Goal: Task Accomplishment & Management: Use online tool/utility

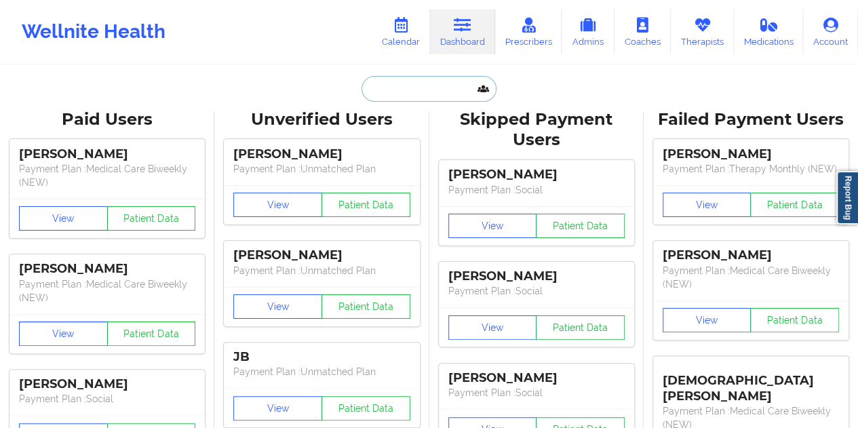
click at [398, 94] on input "text" at bounding box center [429, 89] width 134 height 26
paste input "[EMAIL_ADDRESS][DOMAIN_NAME]"
type input "[EMAIL_ADDRESS][DOMAIN_NAME]"
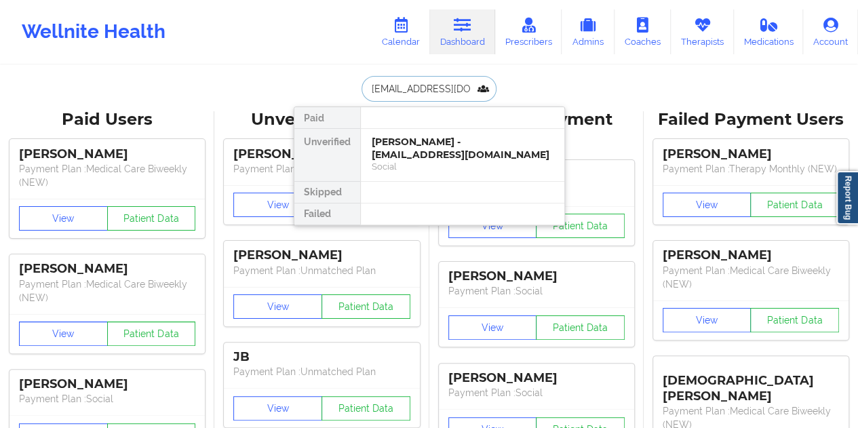
click at [430, 154] on div "[PERSON_NAME] - [EMAIL_ADDRESS][DOMAIN_NAME]" at bounding box center [463, 148] width 182 height 25
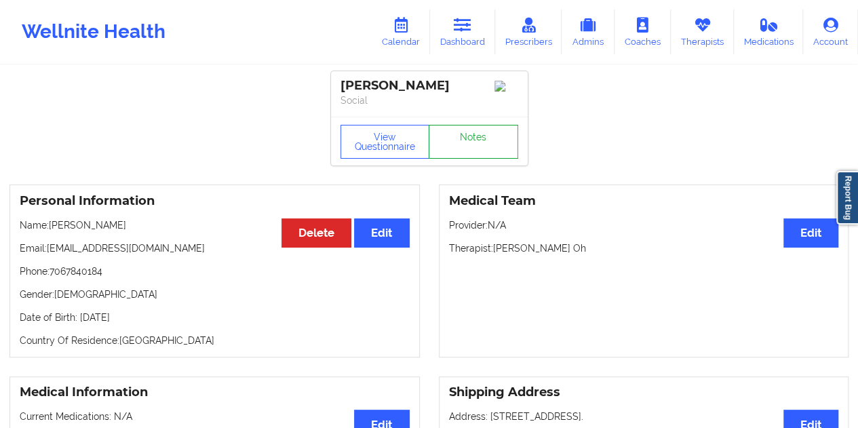
click at [471, 140] on link "Notes" at bounding box center [474, 142] width 90 height 34
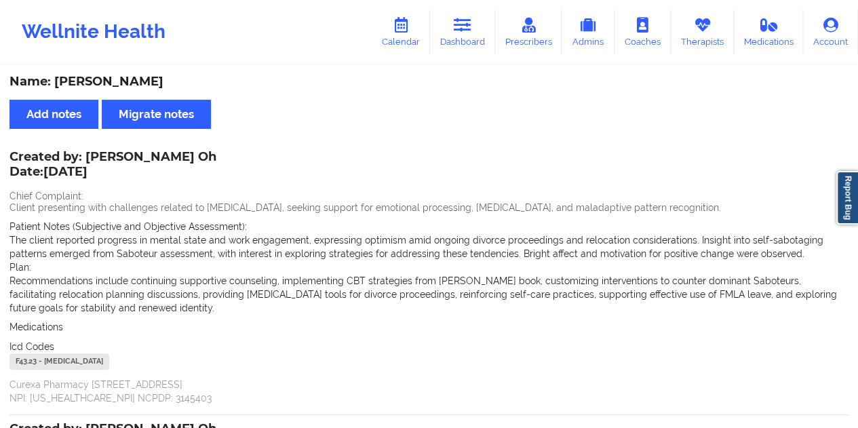
drag, startPoint x: 220, startPoint y: 80, endPoint x: 57, endPoint y: 81, distance: 162.8
click at [57, 81] on div "Name: [PERSON_NAME]" at bounding box center [428, 82] width 839 height 16
copy div "[PERSON_NAME]"
click at [499, 24] on link "Prescribers" at bounding box center [528, 31] width 67 height 45
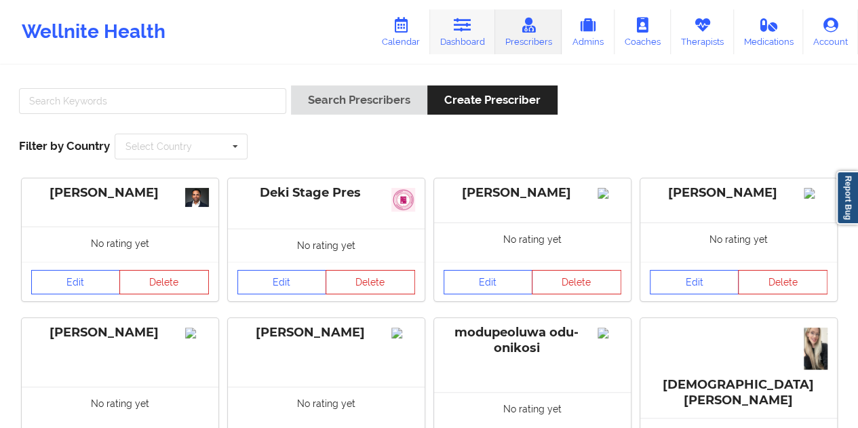
click at [476, 35] on link "Dashboard" at bounding box center [462, 31] width 65 height 45
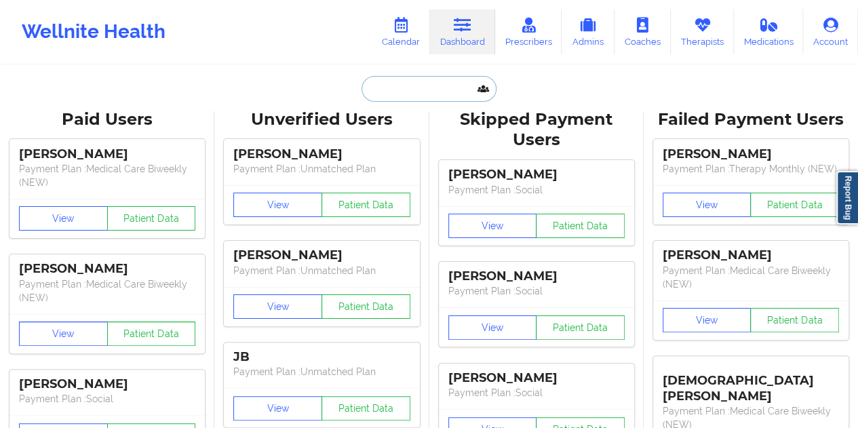
click at [395, 96] on input "text" at bounding box center [429, 89] width 134 height 26
paste input "[EMAIL_ADDRESS][DOMAIN_NAME]"
type input "[EMAIL_ADDRESS][DOMAIN_NAME]"
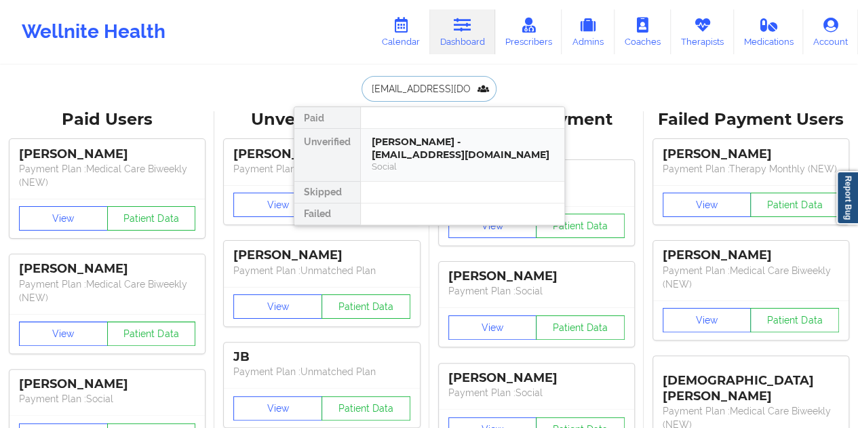
click at [433, 148] on div "[PERSON_NAME] - [EMAIL_ADDRESS][DOMAIN_NAME]" at bounding box center [463, 148] width 182 height 25
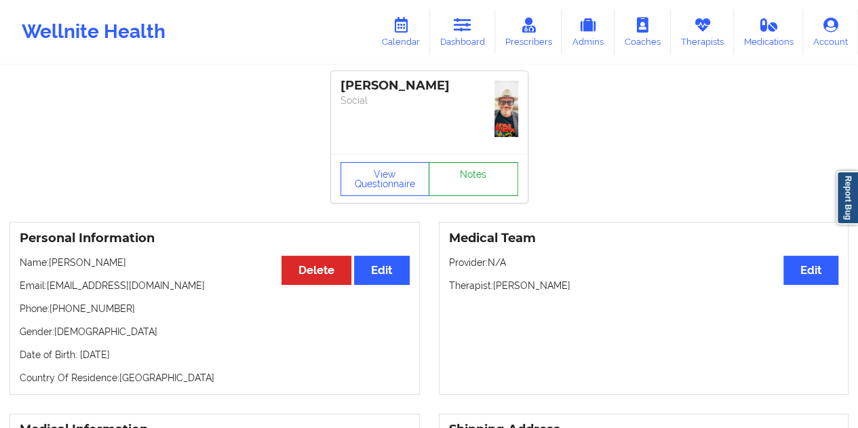
click at [455, 162] on link "Notes" at bounding box center [474, 179] width 90 height 34
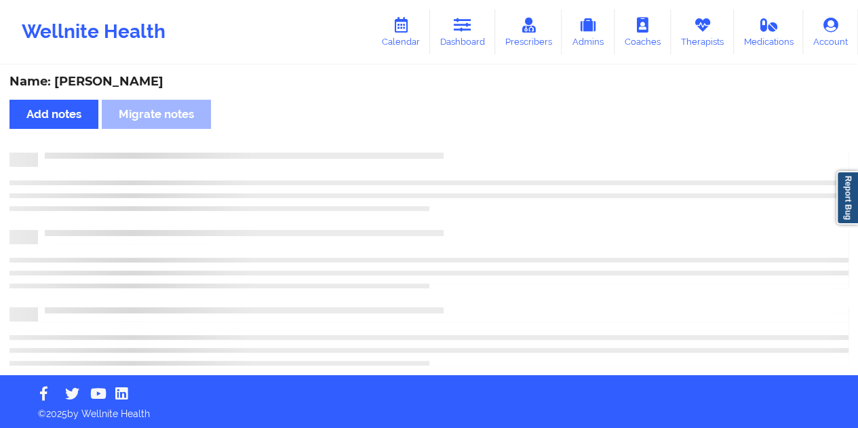
click at [134, 83] on div "Name: [PERSON_NAME]" at bounding box center [428, 82] width 839 height 16
click at [137, 83] on div "Name: [PERSON_NAME]" at bounding box center [428, 82] width 839 height 16
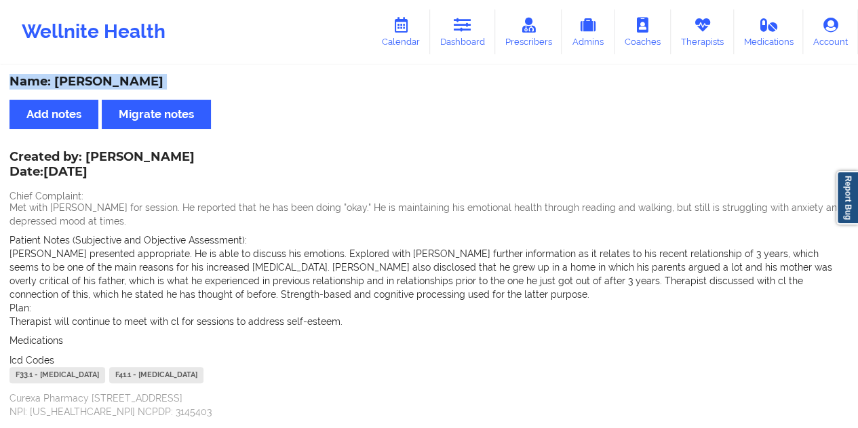
click at [137, 83] on div "Name: [PERSON_NAME]" at bounding box center [428, 82] width 839 height 16
drag, startPoint x: 467, startPoint y: 26, endPoint x: 446, endPoint y: 50, distance: 31.8
click at [467, 26] on icon at bounding box center [463, 25] width 18 height 15
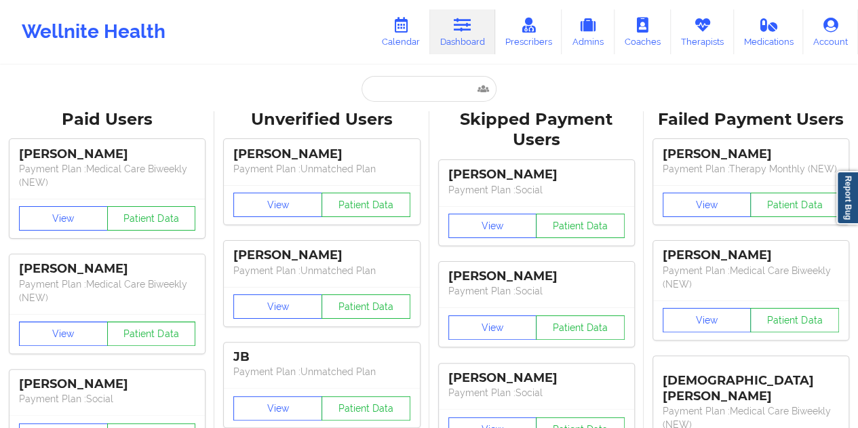
click at [387, 79] on input "text" at bounding box center [429, 89] width 134 height 26
paste input "[EMAIL_ADDRESS][DOMAIN_NAME]"
type input "[EMAIL_ADDRESS][DOMAIN_NAME]"
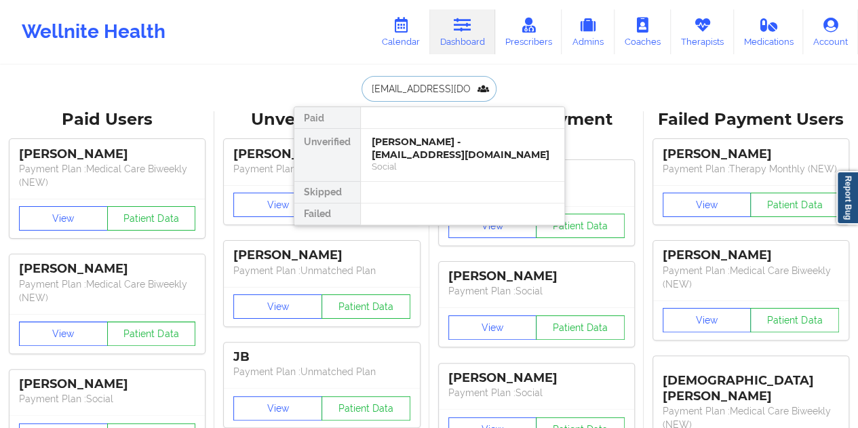
click at [443, 159] on div "[PERSON_NAME] - [EMAIL_ADDRESS][DOMAIN_NAME]" at bounding box center [463, 148] width 182 height 25
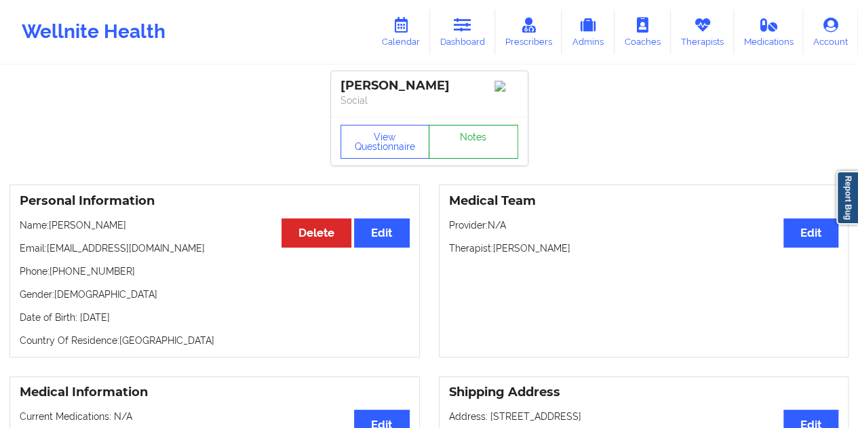
click at [462, 145] on link "Notes" at bounding box center [474, 142] width 90 height 34
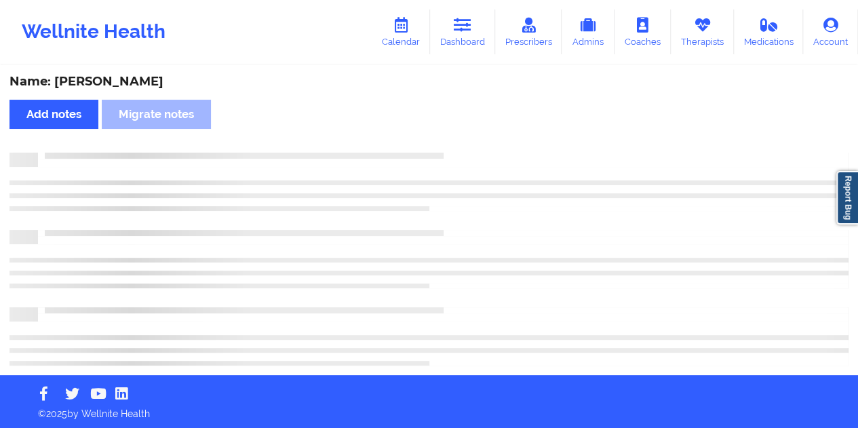
click at [115, 82] on div "Name: [PERSON_NAME]" at bounding box center [428, 82] width 839 height 16
copy div "[PERSON_NAME]"
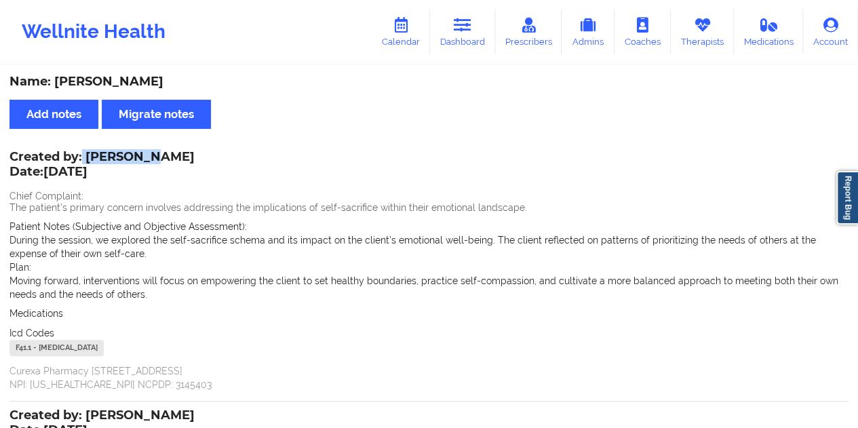
drag, startPoint x: 83, startPoint y: 155, endPoint x: 149, endPoint y: 154, distance: 65.8
click at [149, 154] on div "Created by: [PERSON_NAME] Date: [DATE]" at bounding box center [101, 165] width 185 height 31
copy div "[PERSON_NAME]"
click at [480, 52] on link "Dashboard" at bounding box center [462, 31] width 65 height 45
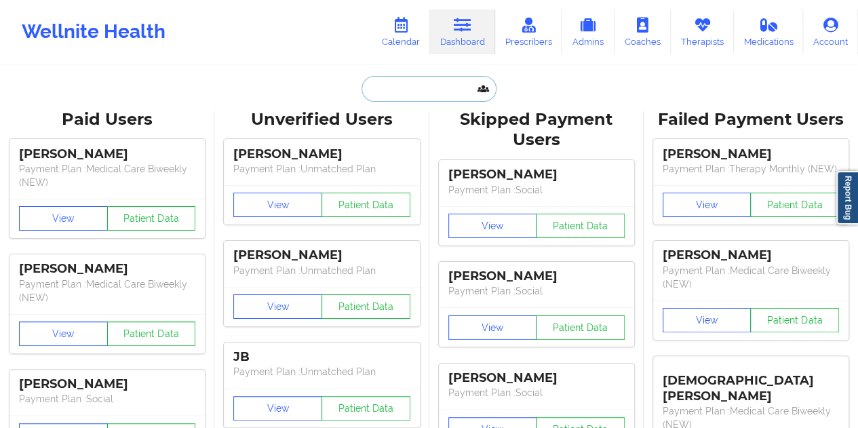
click at [395, 81] on input "text" at bounding box center [429, 89] width 134 height 26
paste input "[EMAIL_ADDRESS][DOMAIN_NAME]"
type input "[EMAIL_ADDRESS][DOMAIN_NAME]"
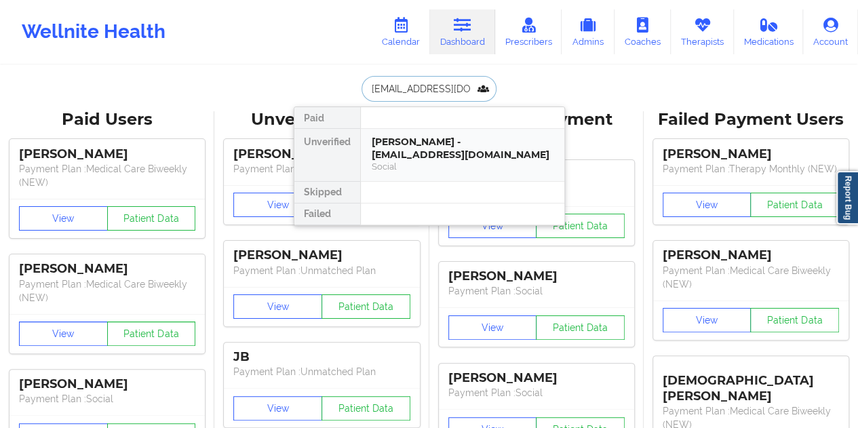
click at [427, 161] on div "Social" at bounding box center [463, 167] width 182 height 12
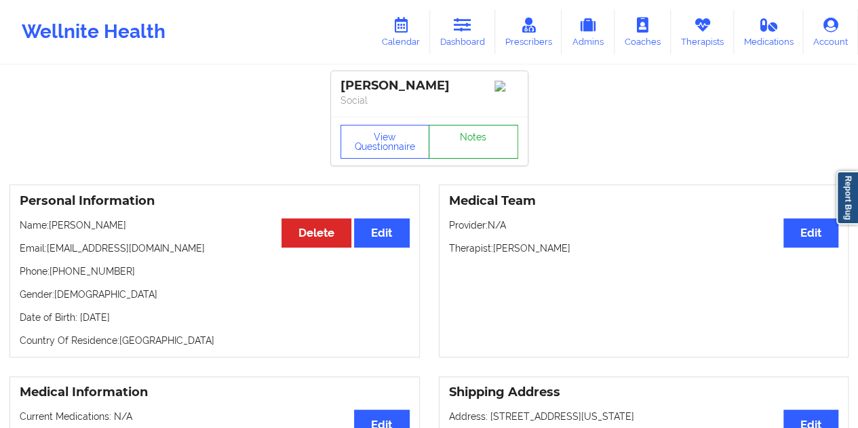
click at [455, 153] on link "Notes" at bounding box center [474, 142] width 90 height 34
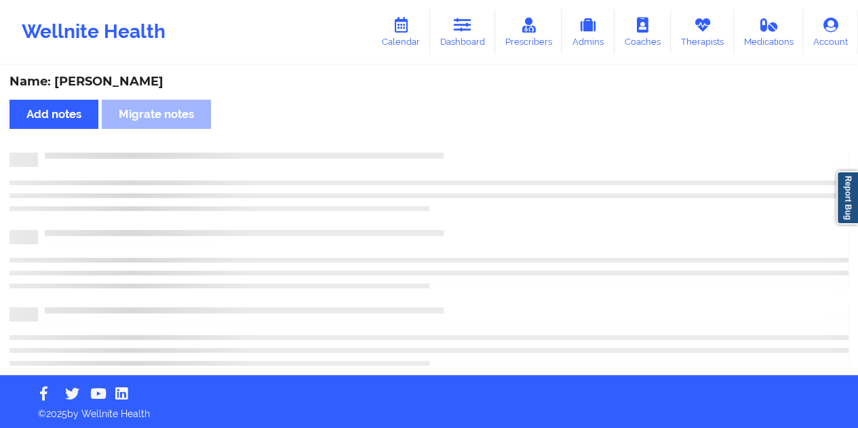
click at [94, 80] on div "Name: [PERSON_NAME]" at bounding box center [428, 82] width 839 height 16
click at [96, 81] on div "Name: [PERSON_NAME]" at bounding box center [428, 82] width 839 height 16
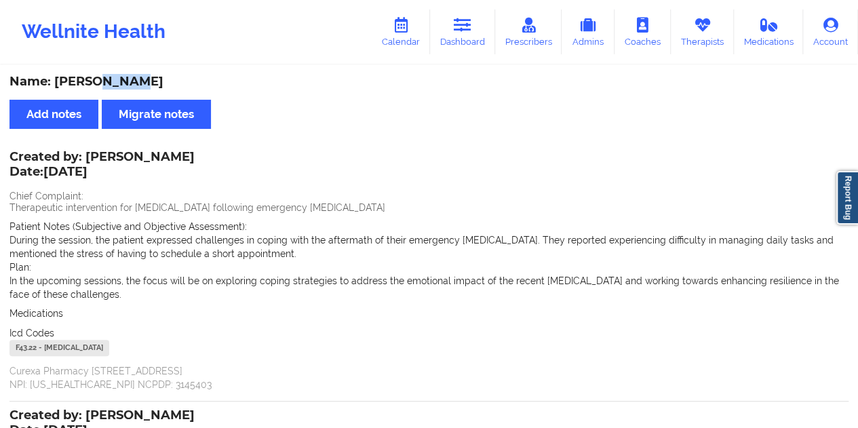
copy div "[PERSON_NAME]"
click at [463, 29] on icon at bounding box center [463, 25] width 18 height 15
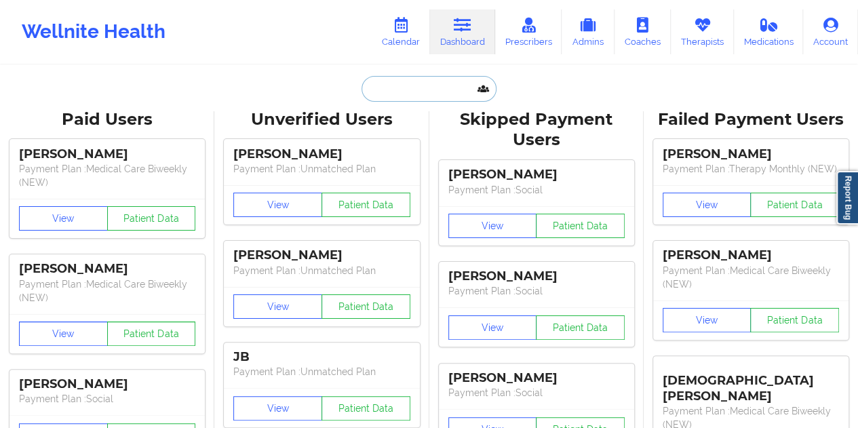
click at [421, 82] on input "text" at bounding box center [429, 89] width 134 height 26
paste input "[DOMAIN_NAME][EMAIL_ADDRESS][DOMAIN_NAME]"
type input "[DOMAIN_NAME][EMAIL_ADDRESS][DOMAIN_NAME]"
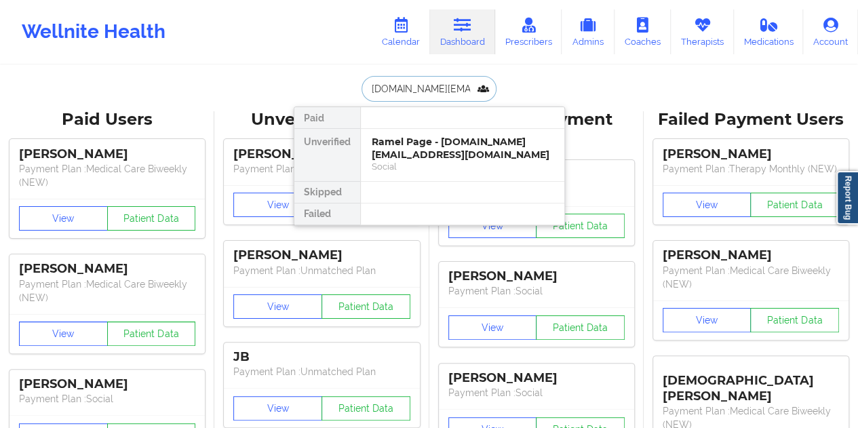
click at [425, 155] on div "Ramel Page - [DOMAIN_NAME][EMAIL_ADDRESS][DOMAIN_NAME]" at bounding box center [463, 148] width 182 height 25
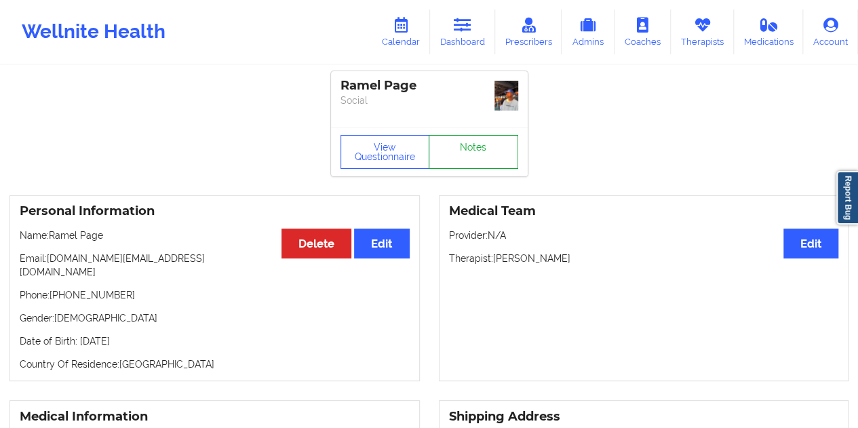
click at [474, 147] on link "Notes" at bounding box center [474, 152] width 90 height 34
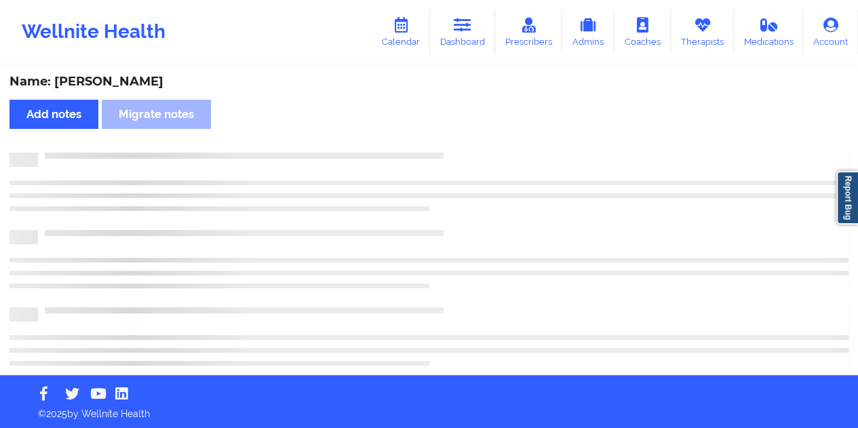
click at [115, 90] on div "Name: [PERSON_NAME] Add notes Migrate notes" at bounding box center [429, 220] width 858 height 309
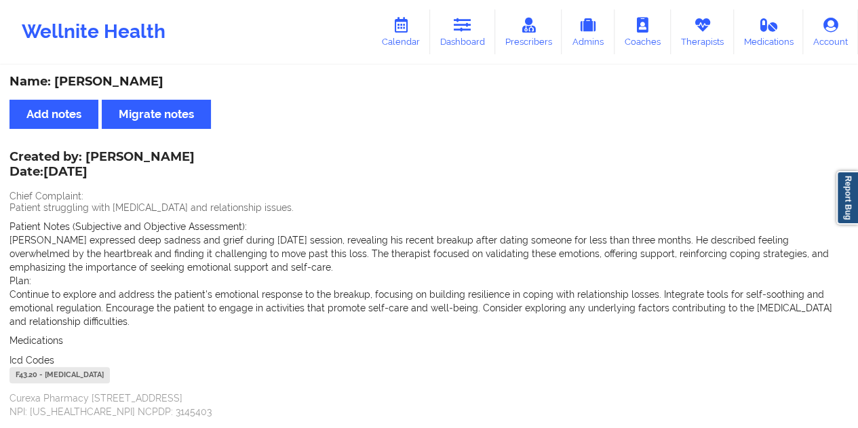
click at [115, 90] on div "Name: Ramel Page Add notes Migrate notes Created by: [PERSON_NAME] Date: [DATE]…" at bounding box center [429, 419] width 858 height 707
click at [114, 81] on div "Name: [PERSON_NAME]" at bounding box center [428, 82] width 839 height 16
copy div "Page"
click at [468, 37] on link "Dashboard" at bounding box center [462, 31] width 65 height 45
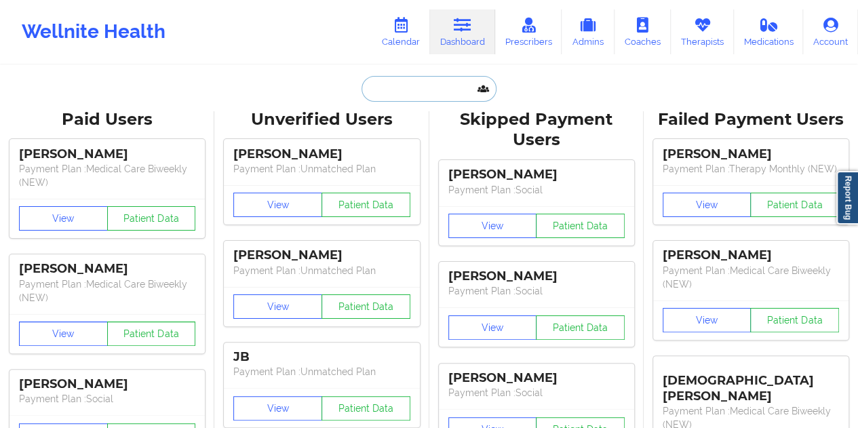
click at [404, 89] on input "text" at bounding box center [429, 89] width 134 height 26
paste input "[EMAIL_ADDRESS][DOMAIN_NAME]"
type input "[EMAIL_ADDRESS][DOMAIN_NAME]"
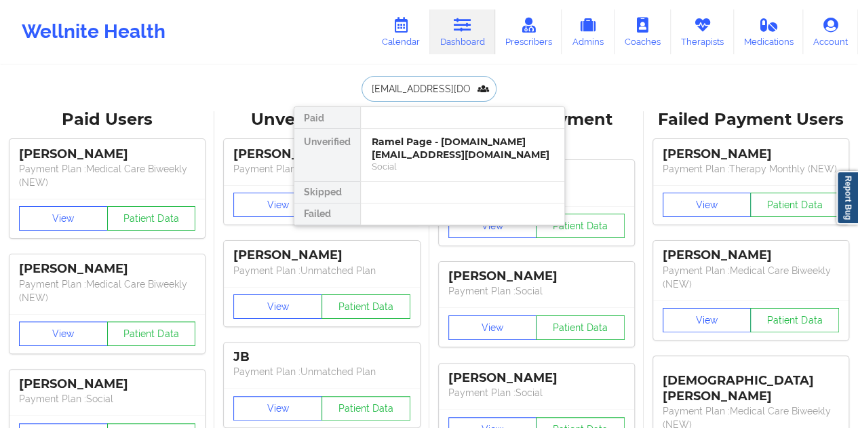
scroll to position [0, 19]
click at [408, 153] on div "[PERSON_NAME] - [EMAIL_ADDRESS][DOMAIN_NAME]" at bounding box center [463, 148] width 182 height 25
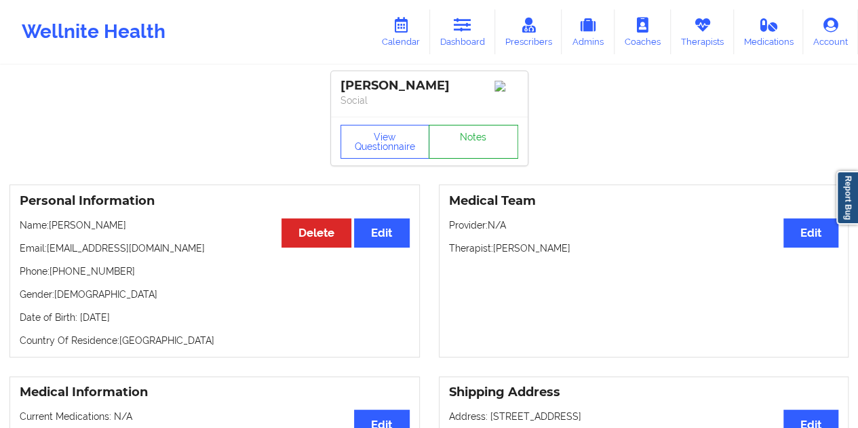
click at [456, 142] on link "Notes" at bounding box center [474, 142] width 90 height 34
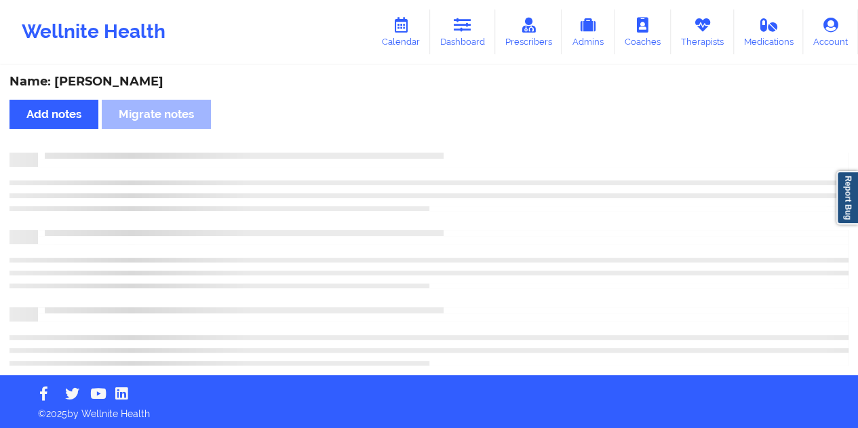
click at [111, 81] on div "Name: [PERSON_NAME]" at bounding box center [428, 82] width 839 height 16
copy div "[PERSON_NAME]"
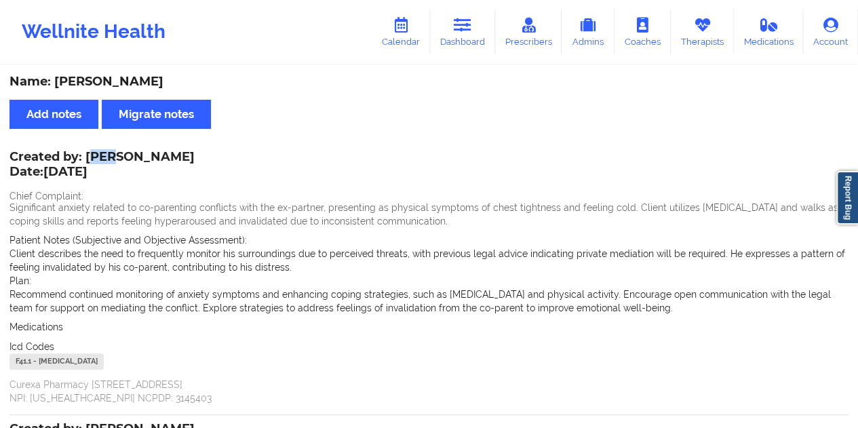
drag, startPoint x: 90, startPoint y: 154, endPoint x: 113, endPoint y: 154, distance: 23.1
click at [113, 154] on div "Created by: [PERSON_NAME] Date: [DATE]" at bounding box center [101, 165] width 185 height 31
drag, startPoint x: 88, startPoint y: 155, endPoint x: 208, endPoint y: 154, distance: 119.4
click at [195, 154] on div "Created by: [PERSON_NAME] Date: [DATE]" at bounding box center [101, 165] width 185 height 31
copy div "[PERSON_NAME]"
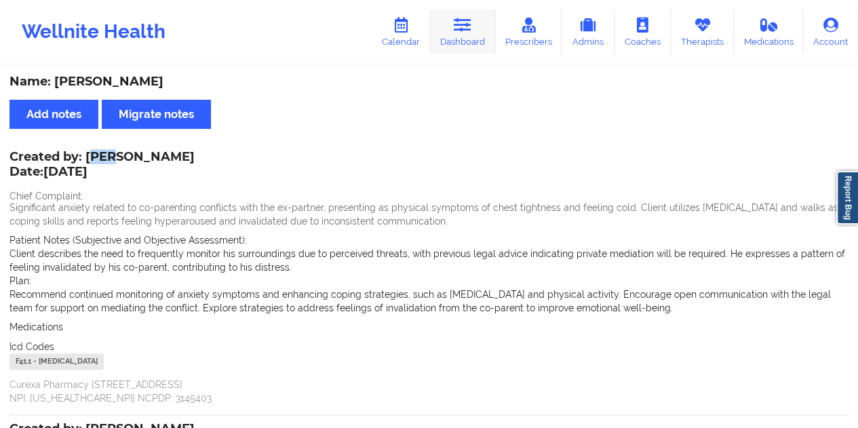
click at [484, 43] on link "Dashboard" at bounding box center [462, 31] width 65 height 45
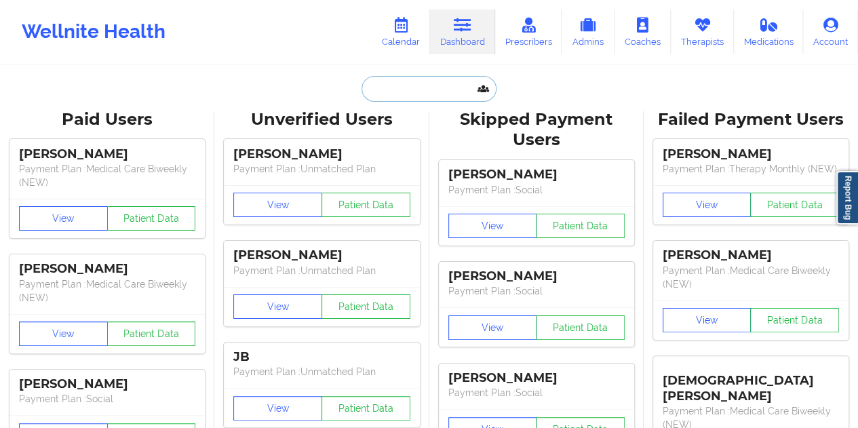
click at [413, 78] on input "text" at bounding box center [429, 89] width 134 height 26
paste input "[EMAIL_ADDRESS][DOMAIN_NAME]"
type input "[EMAIL_ADDRESS][DOMAIN_NAME]"
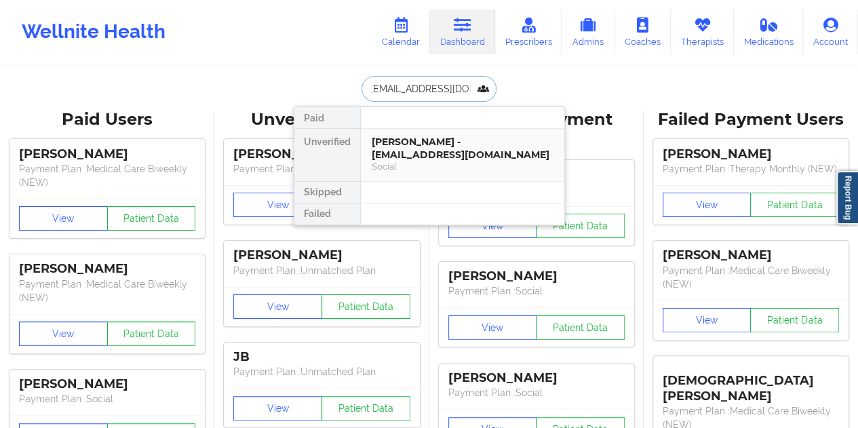
click at [427, 147] on div "[PERSON_NAME] - [EMAIL_ADDRESS][DOMAIN_NAME]" at bounding box center [463, 148] width 182 height 25
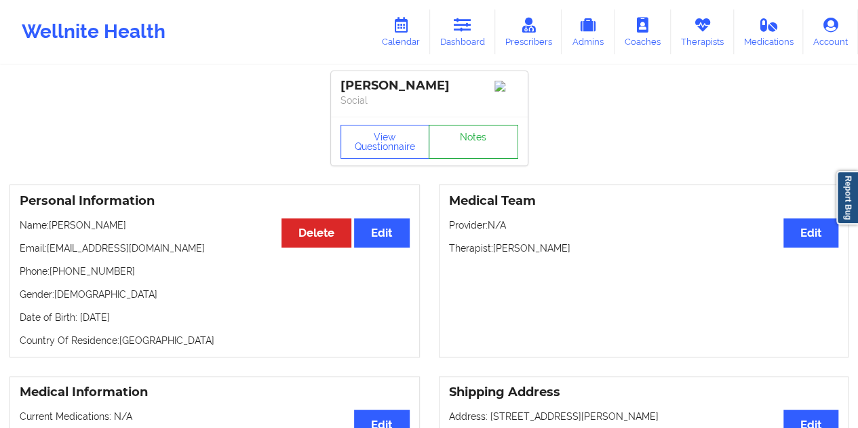
click at [442, 147] on link "Notes" at bounding box center [474, 142] width 90 height 34
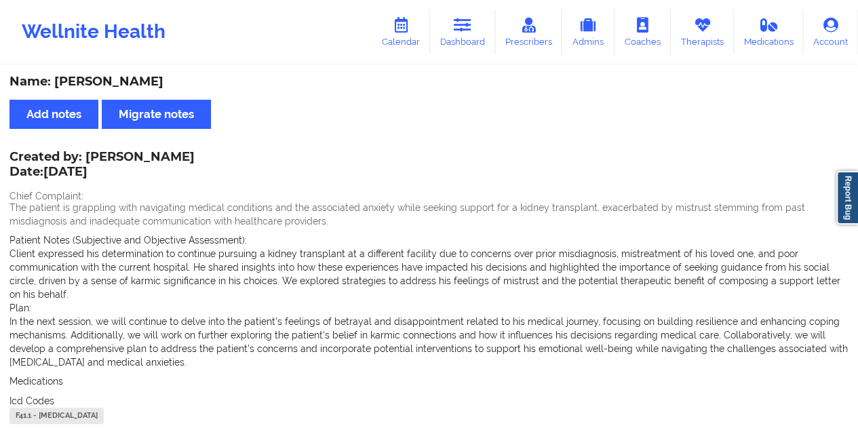
click at [115, 81] on div "Name: [PERSON_NAME]" at bounding box center [428, 82] width 839 height 16
copy div "Estren"
click at [457, 16] on link "Dashboard" at bounding box center [462, 31] width 65 height 45
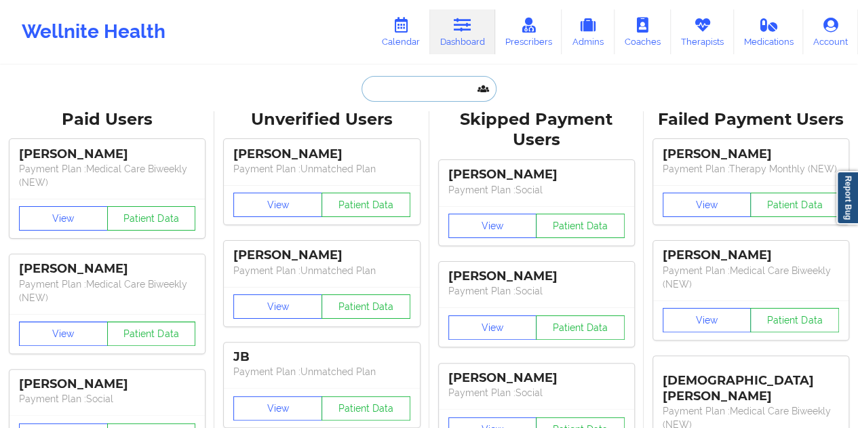
click at [391, 99] on input "text" at bounding box center [429, 89] width 134 height 26
paste input "[EMAIL_ADDRESS][DOMAIN_NAME]"
type input "[EMAIL_ADDRESS][DOMAIN_NAME]"
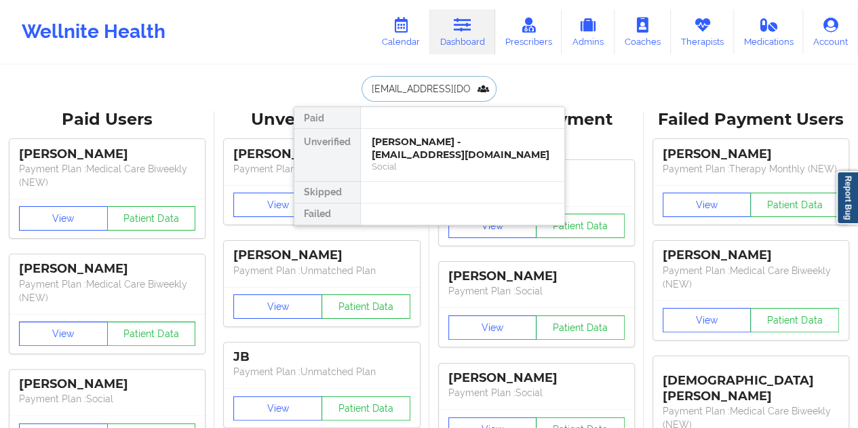
scroll to position [0, 3]
click at [428, 164] on div "Social" at bounding box center [463, 167] width 182 height 12
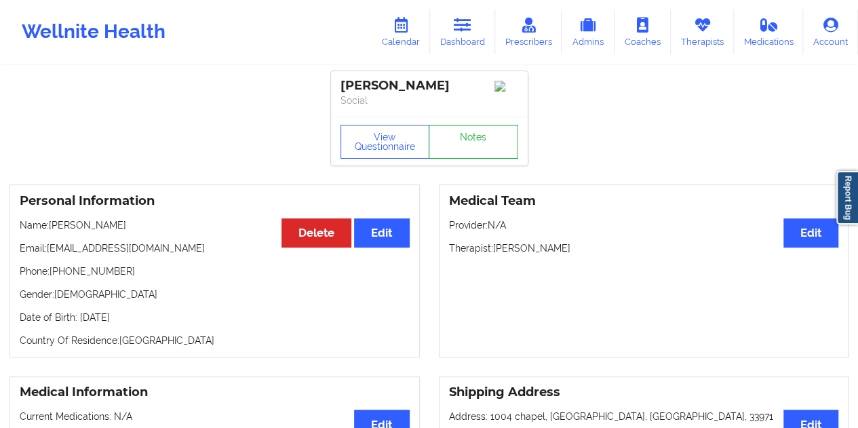
click at [460, 150] on link "Notes" at bounding box center [474, 142] width 90 height 34
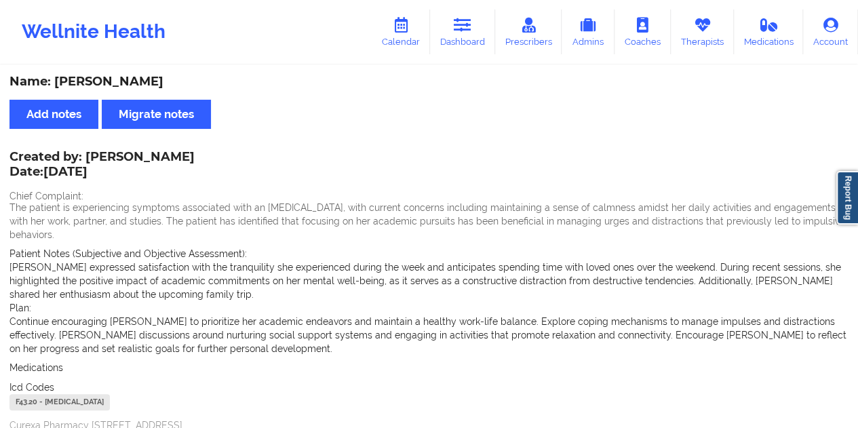
click at [109, 83] on div "Name: [PERSON_NAME]" at bounding box center [428, 82] width 839 height 16
click at [109, 82] on div "Name: [PERSON_NAME]" at bounding box center [428, 82] width 839 height 16
copy div "[PERSON_NAME]"
click at [464, 42] on link "Dashboard" at bounding box center [462, 31] width 65 height 45
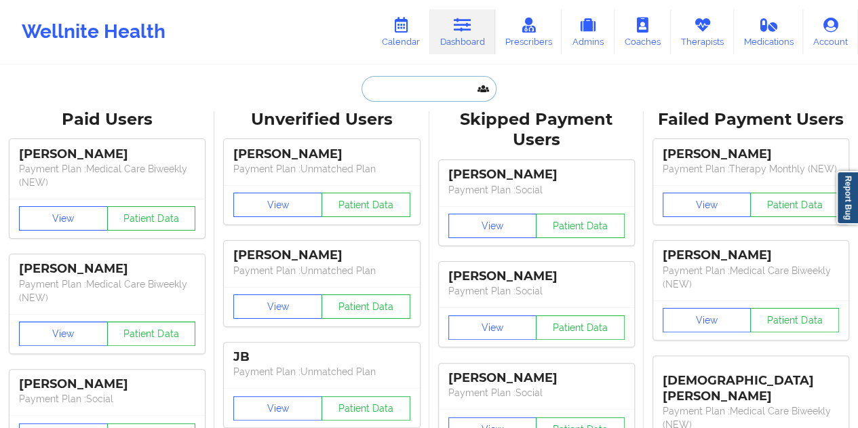
click at [383, 83] on input "text" at bounding box center [429, 89] width 134 height 26
paste input "[EMAIL_ADDRESS][DOMAIN_NAME]"
type input "[EMAIL_ADDRESS][DOMAIN_NAME]"
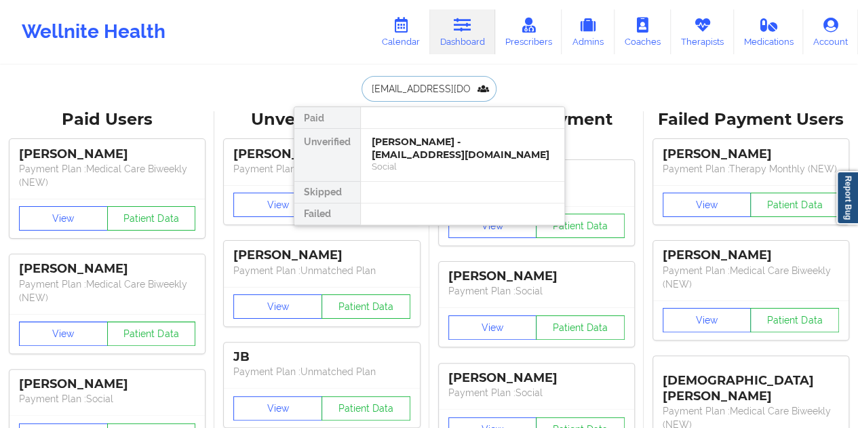
scroll to position [0, 26]
click at [446, 165] on div "Digital Practice Member (In-Network)" at bounding box center [463, 167] width 182 height 12
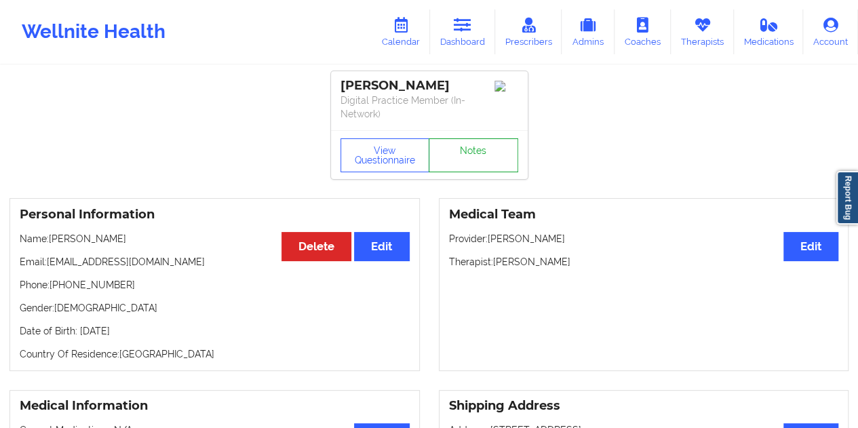
click at [468, 164] on link "Notes" at bounding box center [474, 155] width 90 height 34
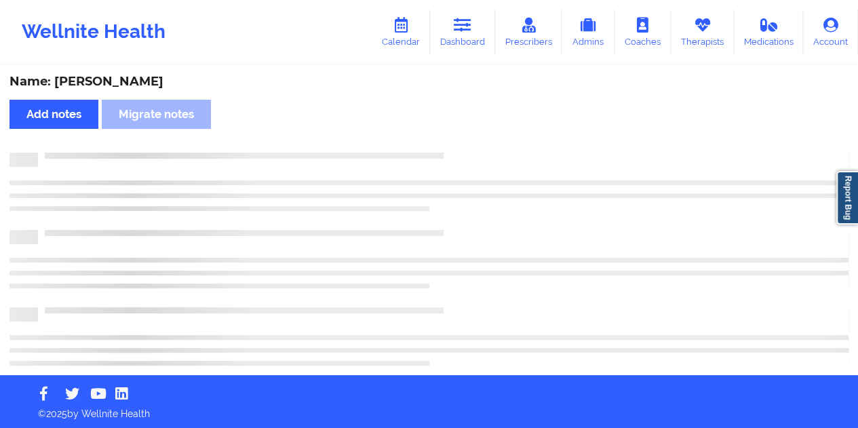
click at [146, 83] on div "Name: [PERSON_NAME]" at bounding box center [428, 82] width 839 height 16
click at [147, 82] on div "Name: [PERSON_NAME]" at bounding box center [428, 82] width 839 height 16
copy div "[PERSON_NAME]"
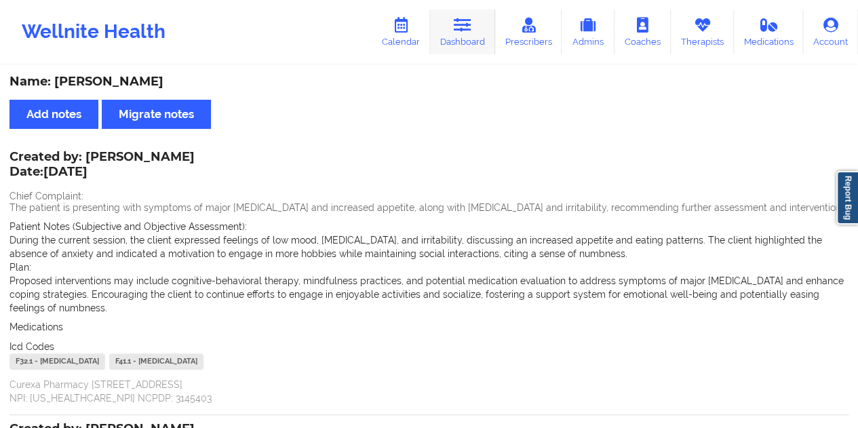
drag, startPoint x: 471, startPoint y: 24, endPoint x: 453, endPoint y: 49, distance: 30.7
click at [471, 24] on icon at bounding box center [463, 25] width 18 height 15
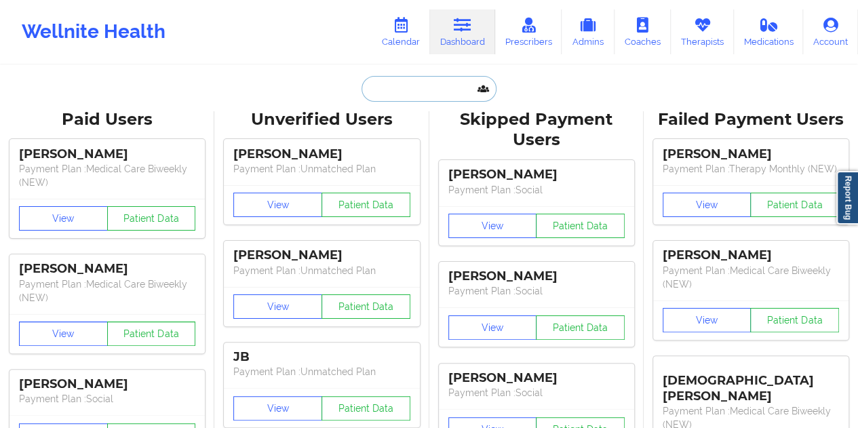
click at [409, 84] on input "text" at bounding box center [429, 89] width 134 height 26
paste input "[EMAIL_ADDRESS][DOMAIN_NAME]"
type input "[EMAIL_ADDRESS][DOMAIN_NAME]"
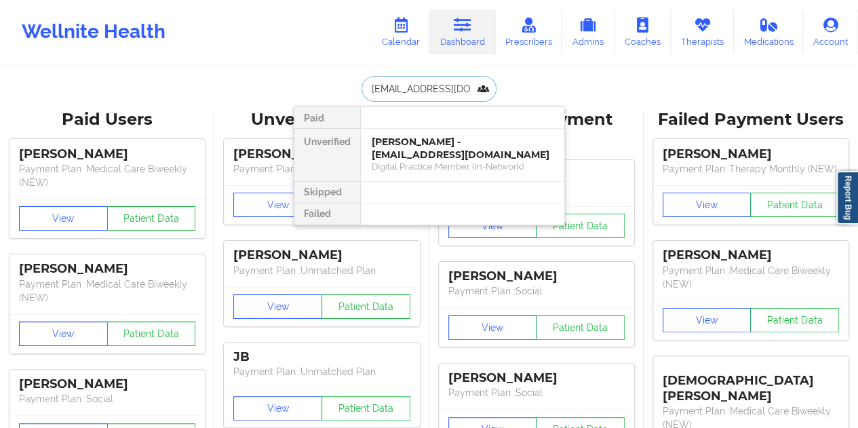
scroll to position [0, 5]
click at [432, 164] on div "Social" at bounding box center [463, 167] width 182 height 12
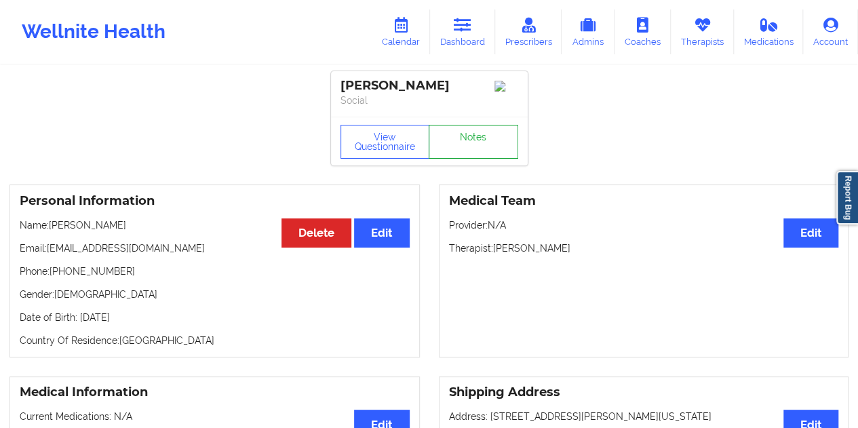
click at [461, 143] on link "Notes" at bounding box center [474, 142] width 90 height 34
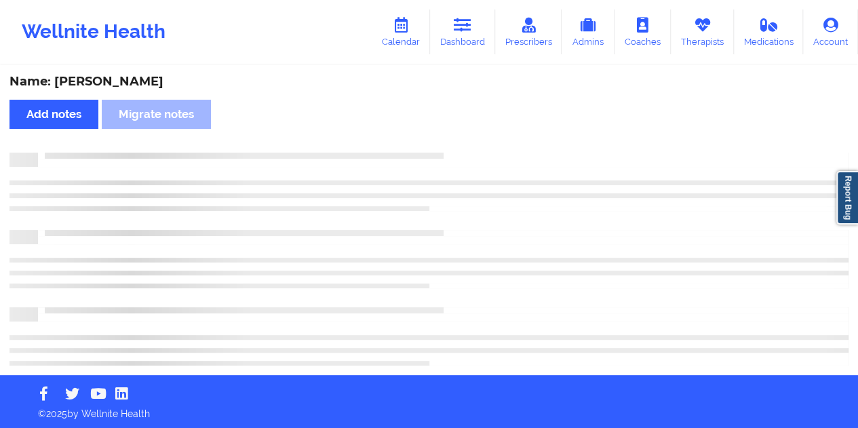
click at [132, 81] on div "Name: [PERSON_NAME]" at bounding box center [428, 82] width 839 height 16
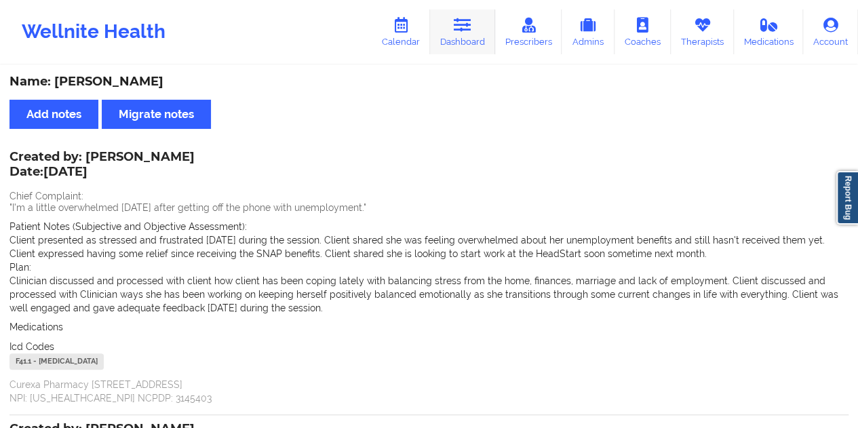
click at [483, 33] on link "Dashboard" at bounding box center [462, 31] width 65 height 45
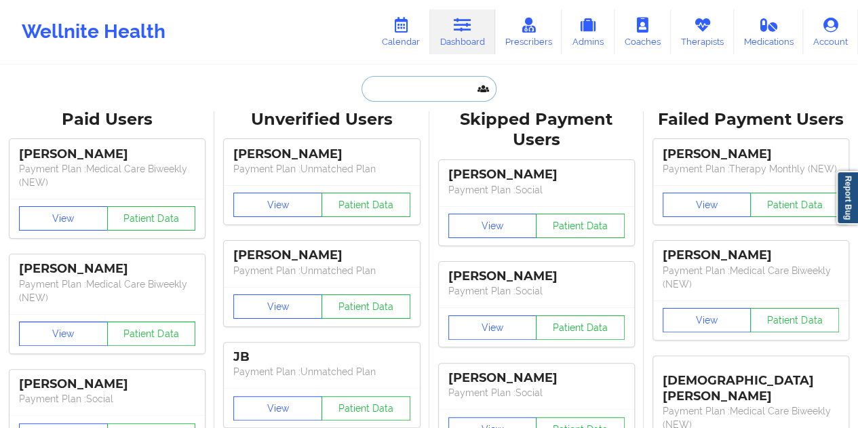
click at [399, 96] on input "text" at bounding box center [429, 89] width 134 height 26
paste input "[EMAIL_ADDRESS][DOMAIN_NAME]"
type input "[EMAIL_ADDRESS][DOMAIN_NAME]"
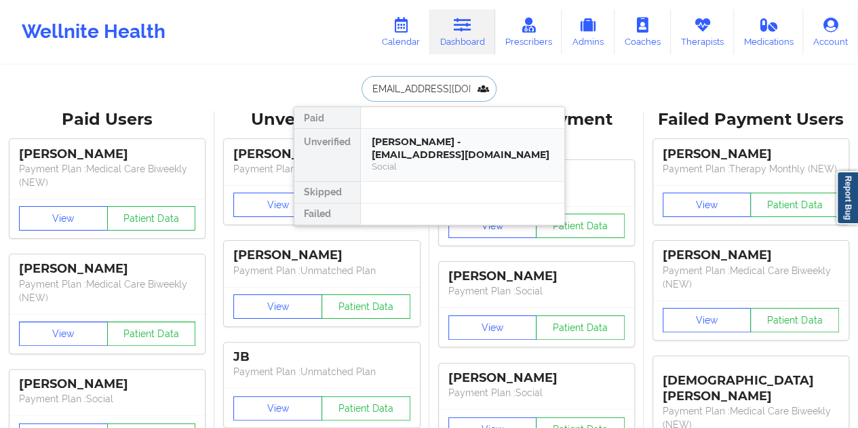
click at [429, 154] on div "[PERSON_NAME] - [EMAIL_ADDRESS][DOMAIN_NAME]" at bounding box center [463, 148] width 182 height 25
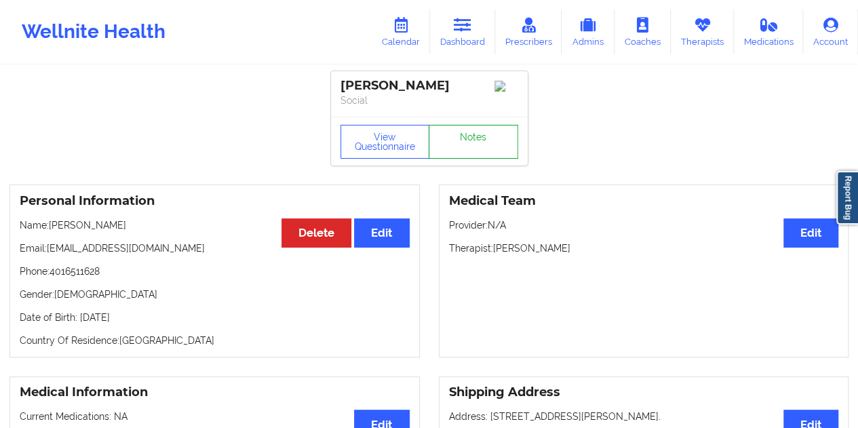
click at [456, 145] on link "Notes" at bounding box center [474, 142] width 90 height 34
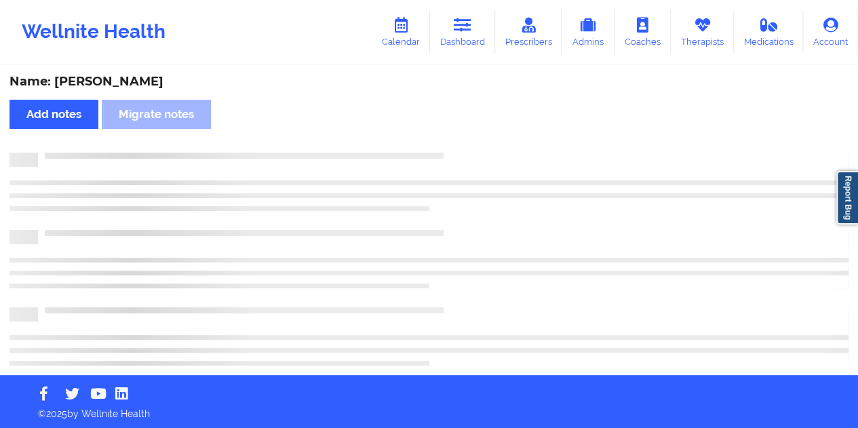
click at [112, 79] on div "Name: [PERSON_NAME]" at bounding box center [428, 82] width 839 height 16
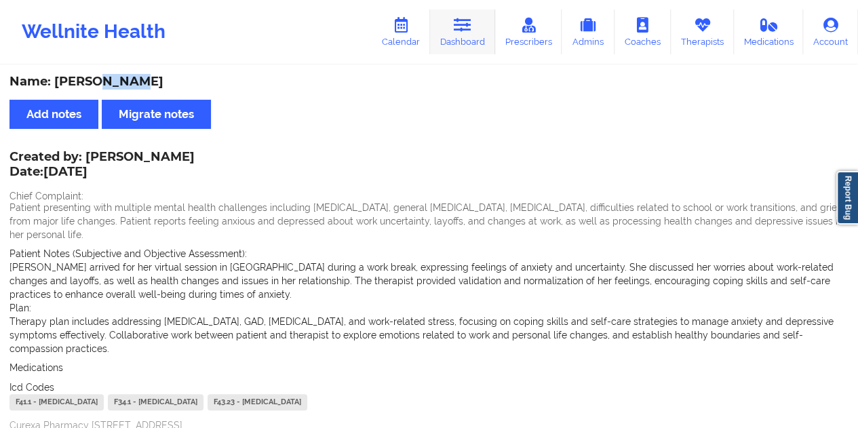
click at [470, 40] on link "Dashboard" at bounding box center [462, 31] width 65 height 45
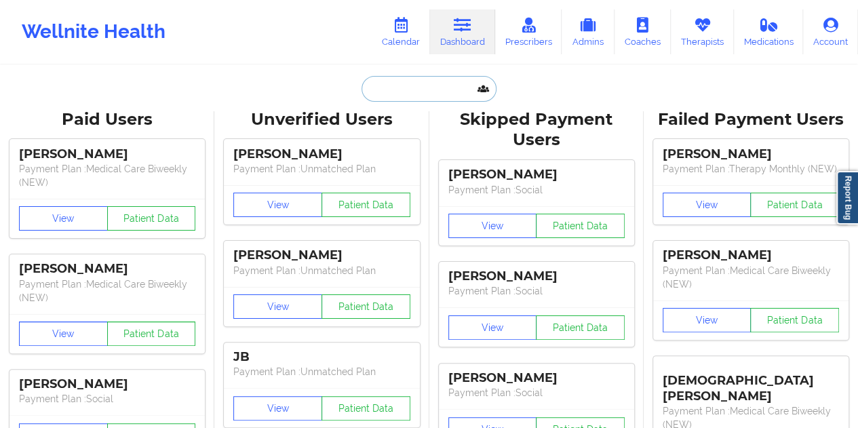
click at [409, 85] on input "text" at bounding box center [429, 89] width 134 height 26
paste input "[EMAIL_ADDRESS][DOMAIN_NAME]"
type input "[EMAIL_ADDRESS][DOMAIN_NAME]"
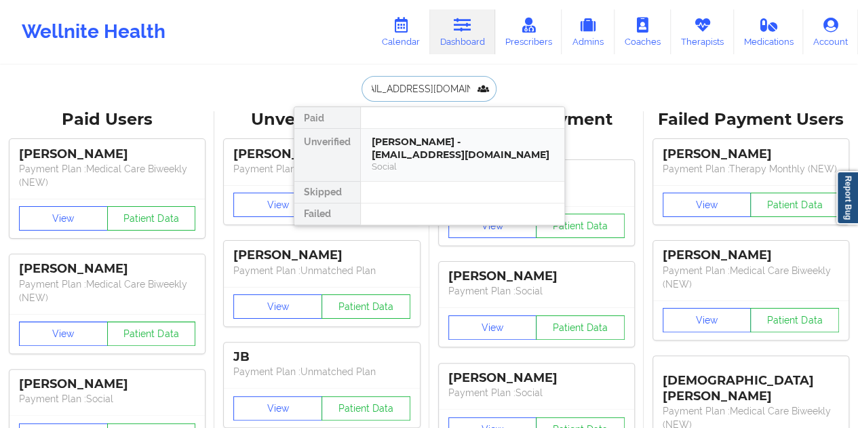
click at [427, 150] on div "[PERSON_NAME] - [EMAIL_ADDRESS][DOMAIN_NAME]" at bounding box center [463, 148] width 182 height 25
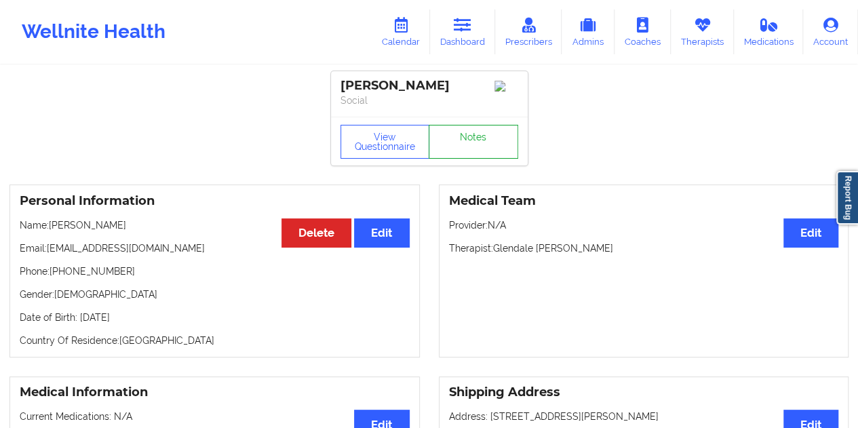
click at [476, 132] on link "Notes" at bounding box center [474, 142] width 90 height 34
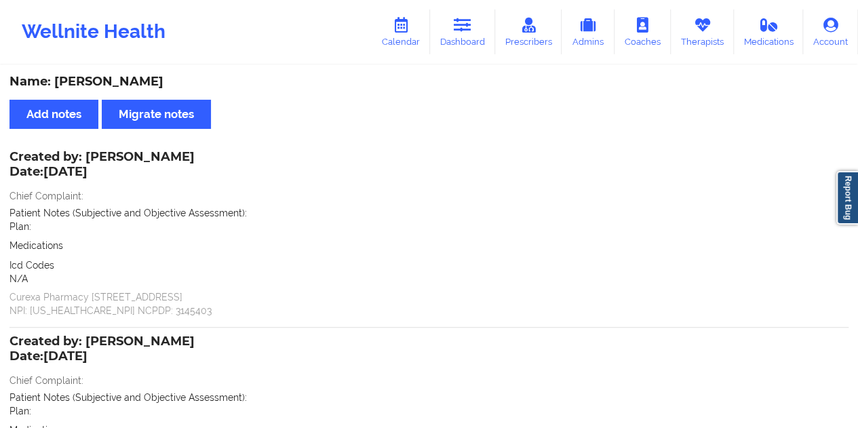
drag, startPoint x: 196, startPoint y: 81, endPoint x: 56, endPoint y: 81, distance: 139.8
click at [56, 81] on div "Name: [PERSON_NAME]" at bounding box center [428, 82] width 839 height 16
click at [474, 31] on link "Dashboard" at bounding box center [462, 31] width 65 height 45
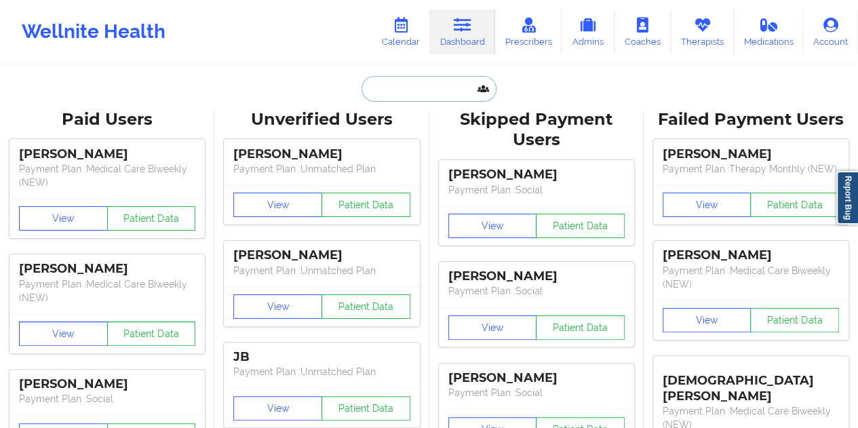
click at [385, 83] on input "text" at bounding box center [429, 89] width 134 height 26
paste input "[EMAIL_ADDRESS][DOMAIN_NAME]"
type input "[EMAIL_ADDRESS][DOMAIN_NAME]"
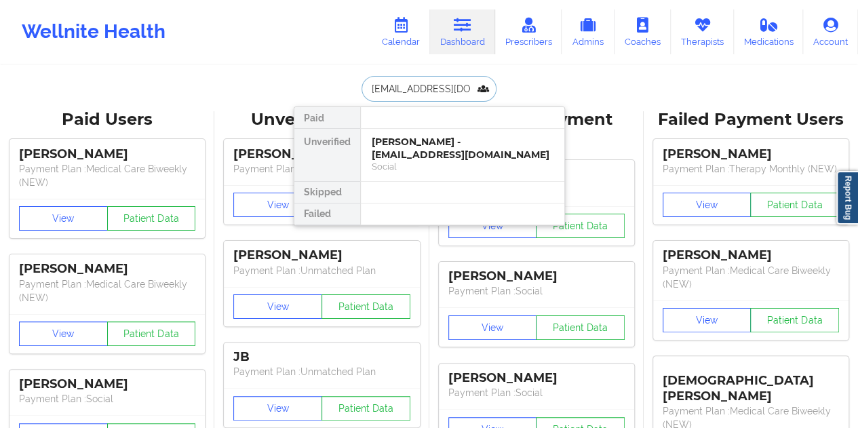
scroll to position [0, 3]
click at [453, 147] on div "[PERSON_NAME] - [EMAIL_ADDRESS][DOMAIN_NAME]" at bounding box center [463, 148] width 182 height 25
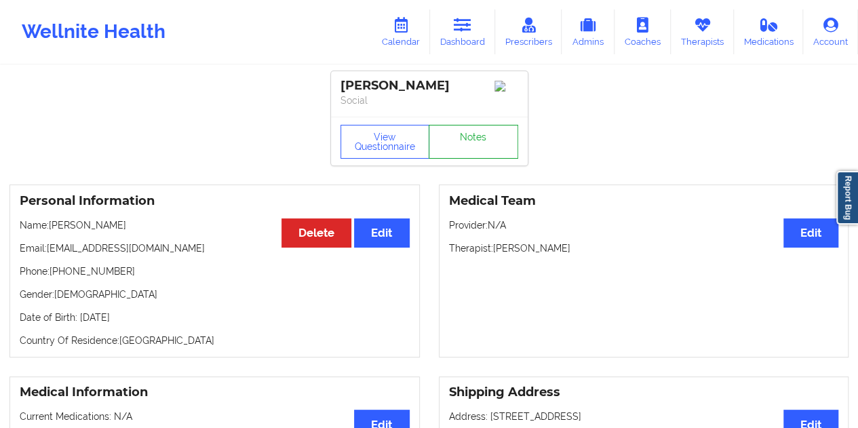
click at [473, 138] on link "Notes" at bounding box center [474, 142] width 90 height 34
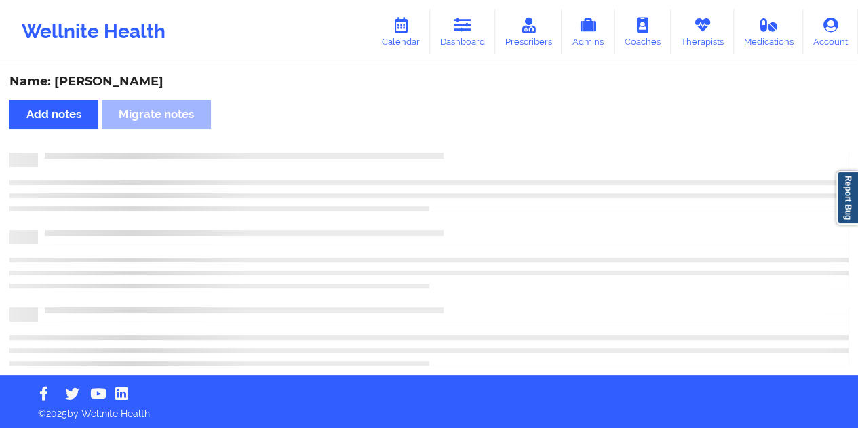
click at [138, 78] on div "Name: [PERSON_NAME]" at bounding box center [428, 82] width 839 height 16
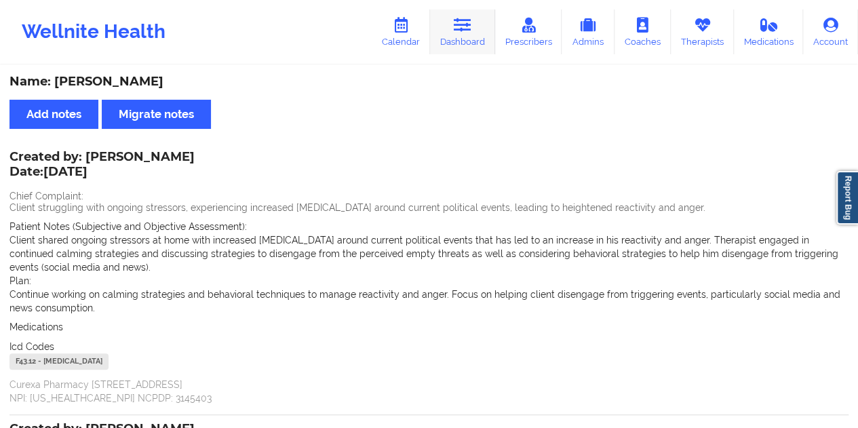
click at [467, 47] on link "Dashboard" at bounding box center [462, 31] width 65 height 45
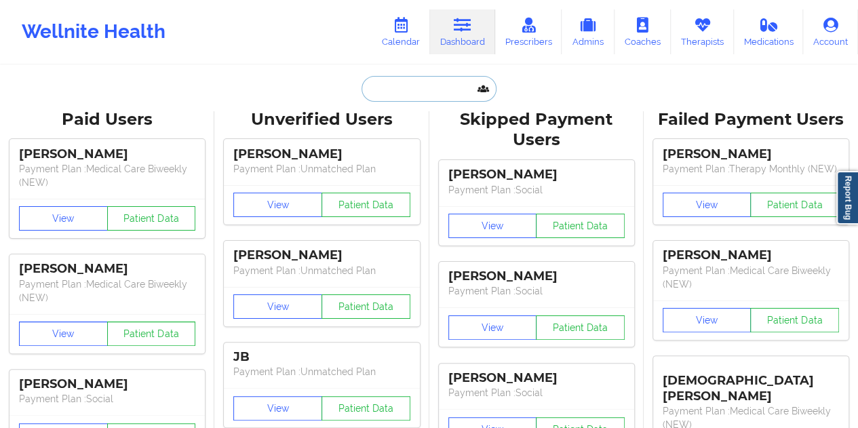
click at [415, 86] on input "text" at bounding box center [429, 89] width 134 height 26
paste input "[EMAIL_ADDRESS][DOMAIN_NAME]"
type input "[EMAIL_ADDRESS][DOMAIN_NAME]"
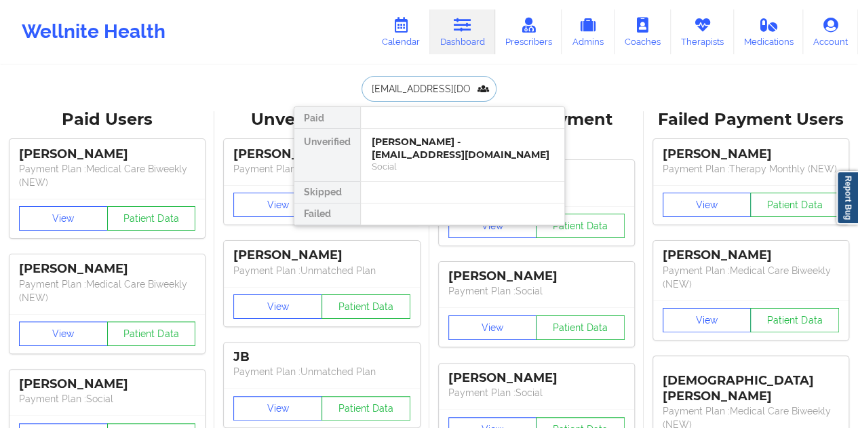
scroll to position [0, 43]
click at [423, 136] on div "[PERSON_NAME] - [EMAIL_ADDRESS][DOMAIN_NAME]" at bounding box center [463, 148] width 182 height 25
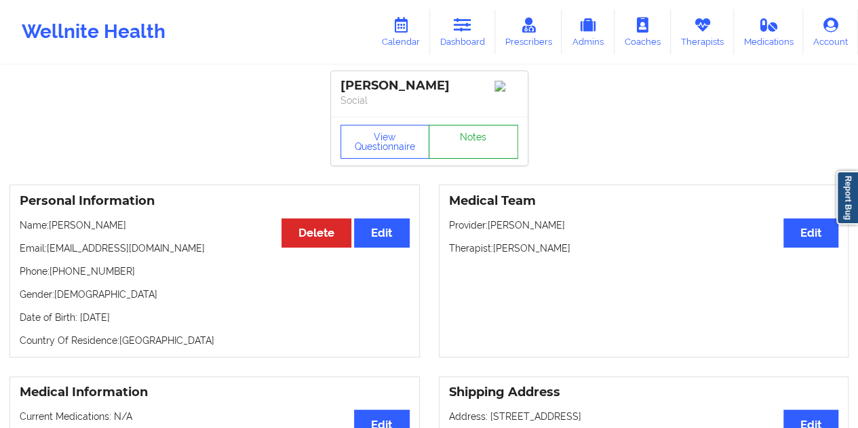
click at [476, 136] on link "Notes" at bounding box center [474, 142] width 90 height 34
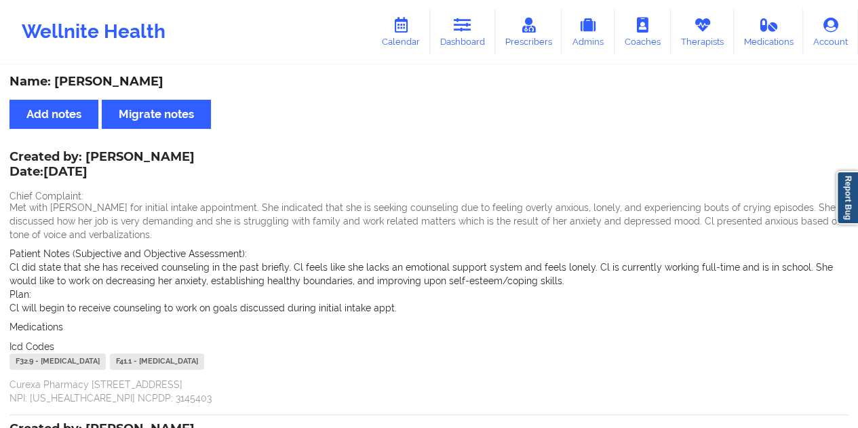
click at [123, 85] on div "Name: [PERSON_NAME]" at bounding box center [428, 82] width 839 height 16
click at [125, 85] on div "Name: [PERSON_NAME]" at bounding box center [428, 82] width 839 height 16
click at [156, 158] on div "Created by: [PERSON_NAME] Date: [DATE]" at bounding box center [101, 165] width 185 height 31
click at [470, 20] on icon at bounding box center [463, 25] width 18 height 15
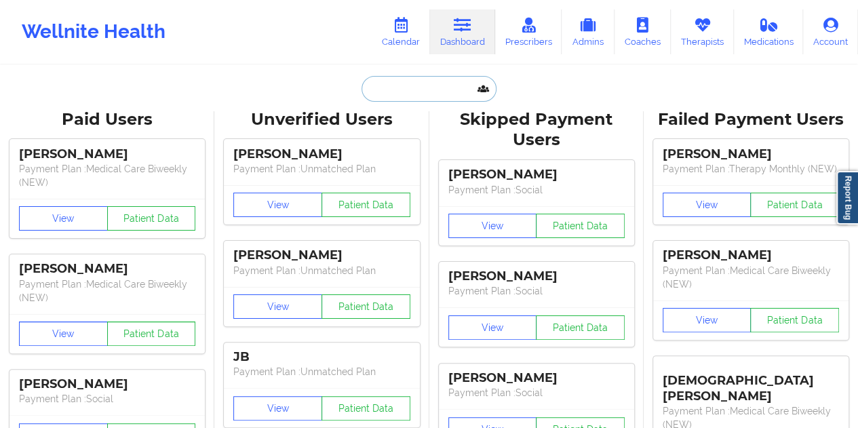
click at [398, 92] on input "text" at bounding box center [429, 89] width 134 height 26
paste input "[EMAIL_ADDRESS][DOMAIN_NAME]"
type input "[EMAIL_ADDRESS][DOMAIN_NAME]"
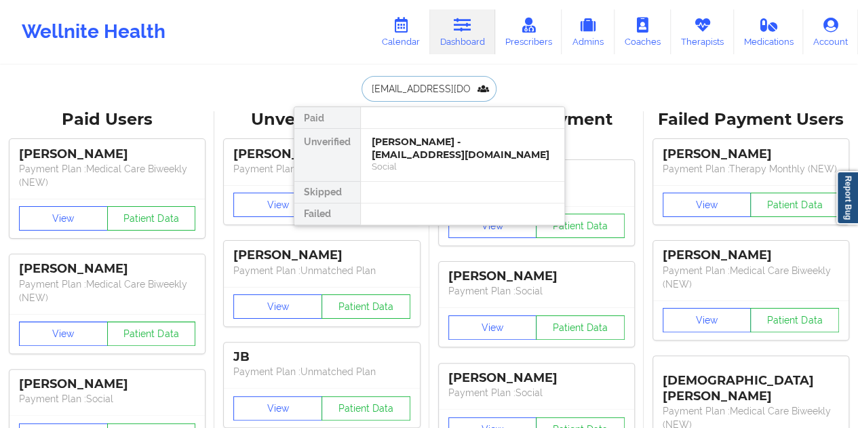
click at [421, 151] on div "[PERSON_NAME] - [EMAIL_ADDRESS][DOMAIN_NAME]" at bounding box center [463, 148] width 182 height 25
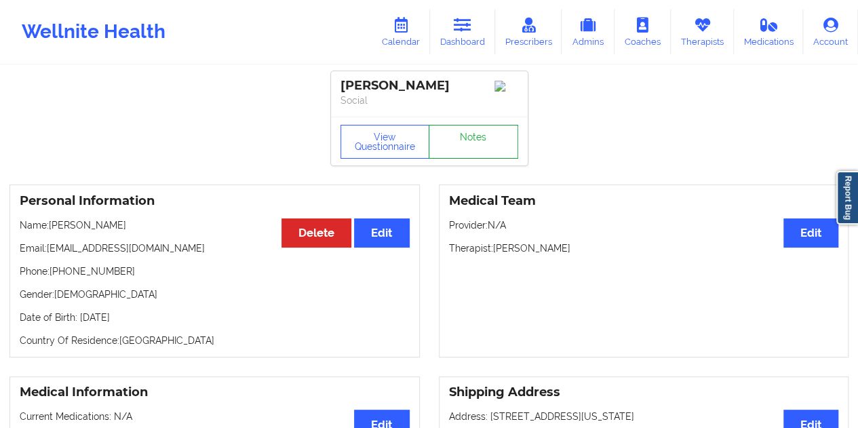
click at [480, 154] on link "Notes" at bounding box center [474, 142] width 90 height 34
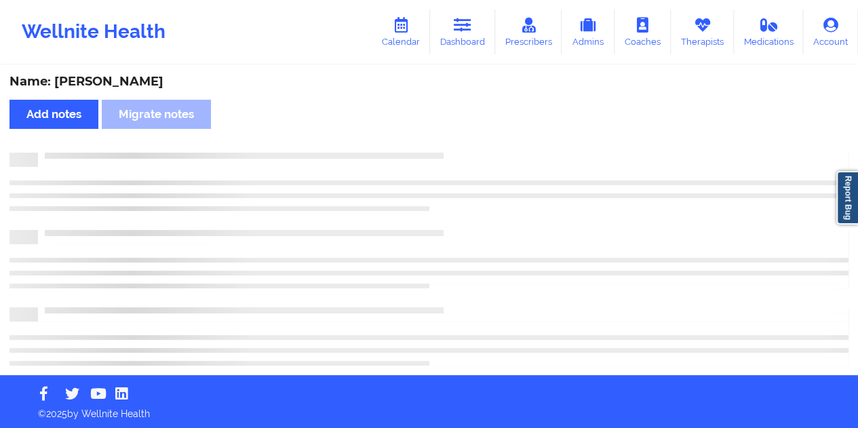
click at [126, 74] on div "Name: [PERSON_NAME]" at bounding box center [428, 82] width 839 height 16
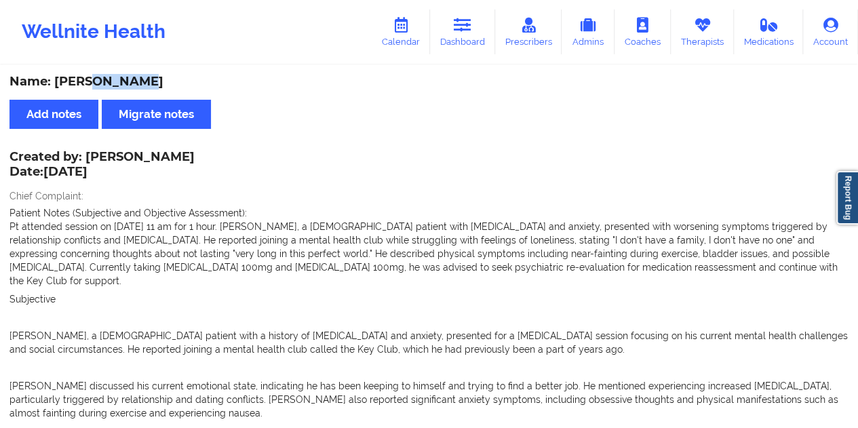
drag, startPoint x: 468, startPoint y: 39, endPoint x: 449, endPoint y: 60, distance: 28.9
click at [468, 39] on link "Dashboard" at bounding box center [462, 31] width 65 height 45
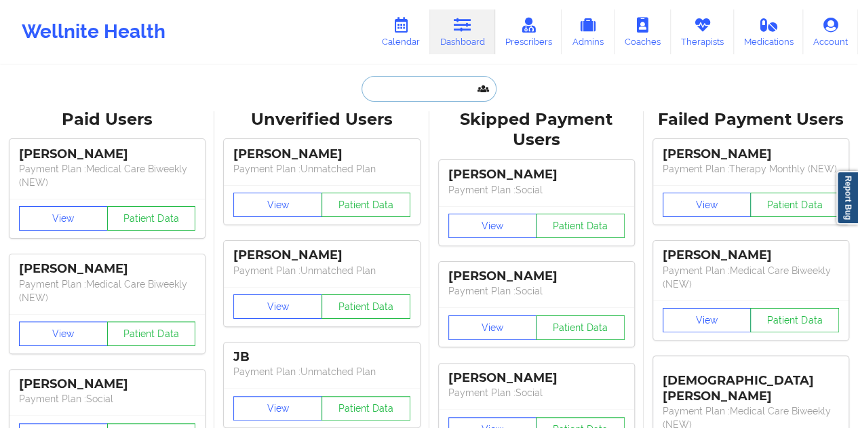
click at [407, 83] on input "text" at bounding box center [429, 89] width 134 height 26
paste input "[EMAIL_ADDRESS][DOMAIN_NAME]"
type input "[EMAIL_ADDRESS][DOMAIN_NAME]"
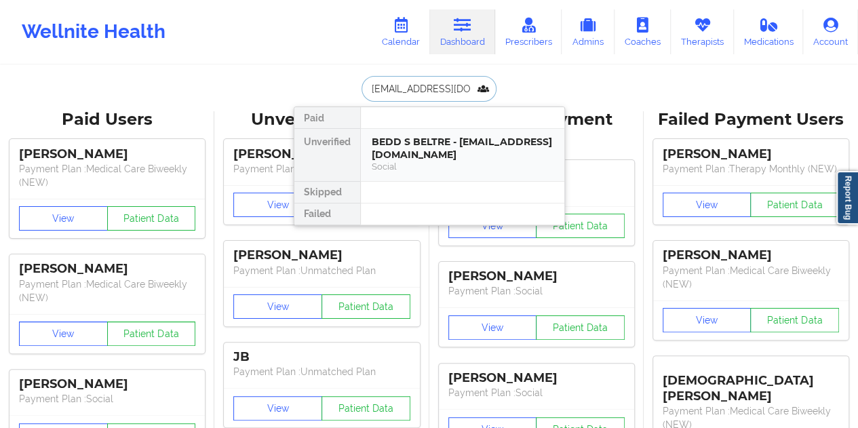
click at [457, 155] on div "BEDD S BELTRE - [EMAIL_ADDRESS][DOMAIN_NAME]" at bounding box center [463, 148] width 182 height 25
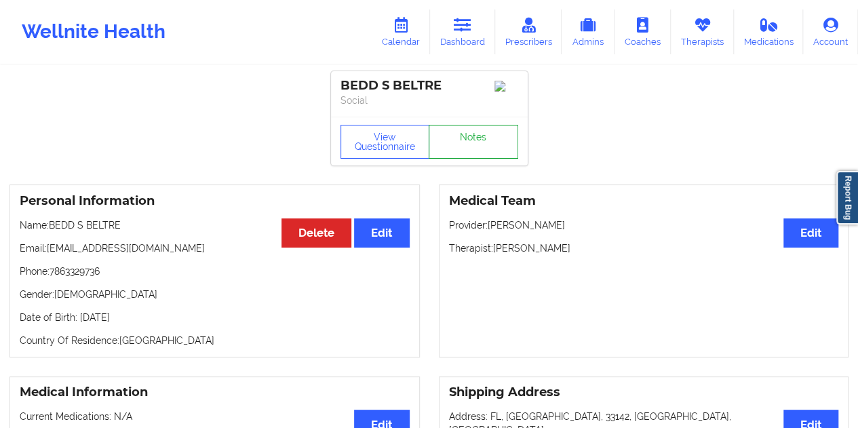
click at [476, 143] on link "Notes" at bounding box center [474, 142] width 90 height 34
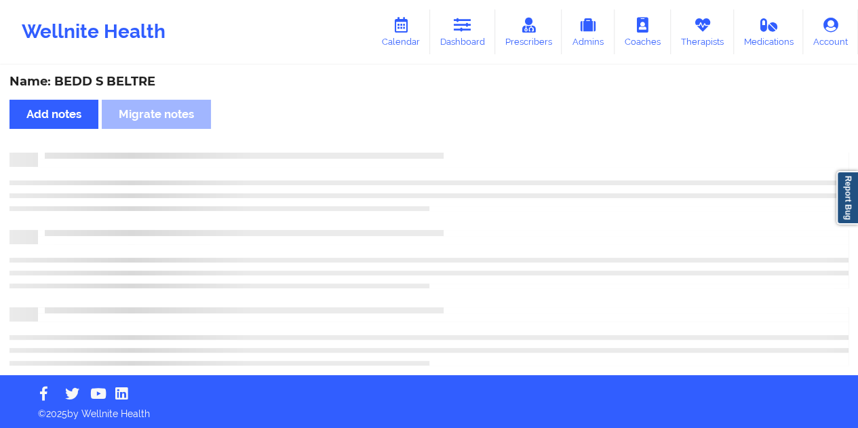
click at [122, 79] on div "Name: BEDD S BELTRE" at bounding box center [428, 82] width 839 height 16
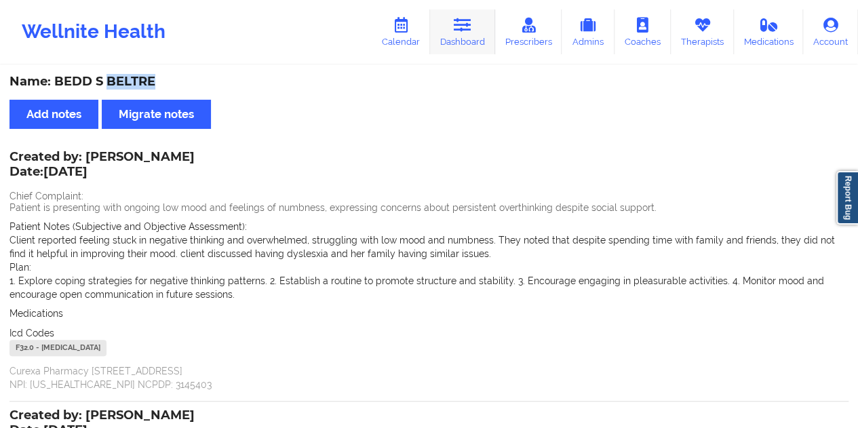
click at [470, 25] on icon at bounding box center [463, 25] width 18 height 15
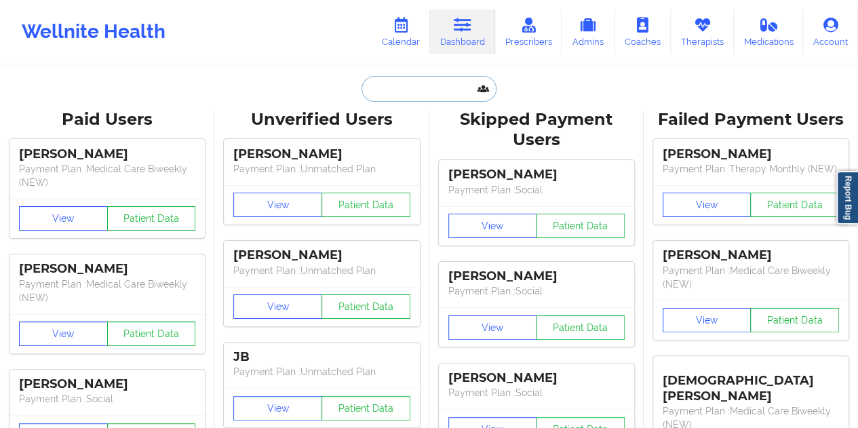
click at [418, 97] on input "text" at bounding box center [429, 89] width 134 height 26
paste input "[EMAIL_ADDRESS][DOMAIN_NAME]"
type input "[EMAIL_ADDRESS][DOMAIN_NAME]"
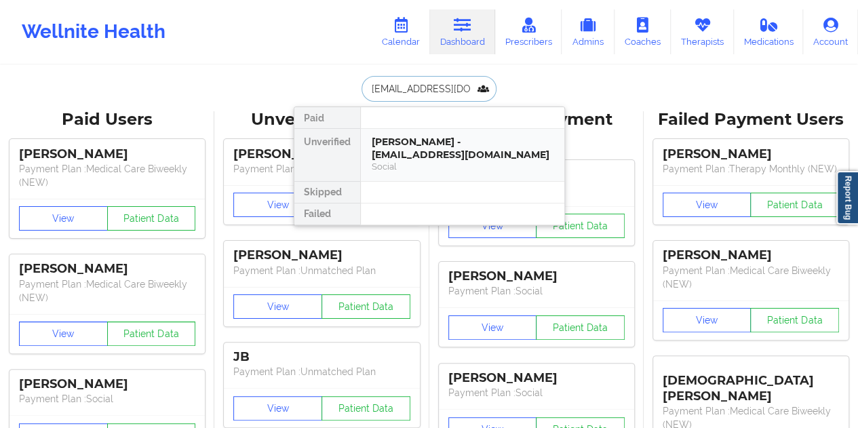
click at [438, 161] on div "Social" at bounding box center [463, 167] width 182 height 12
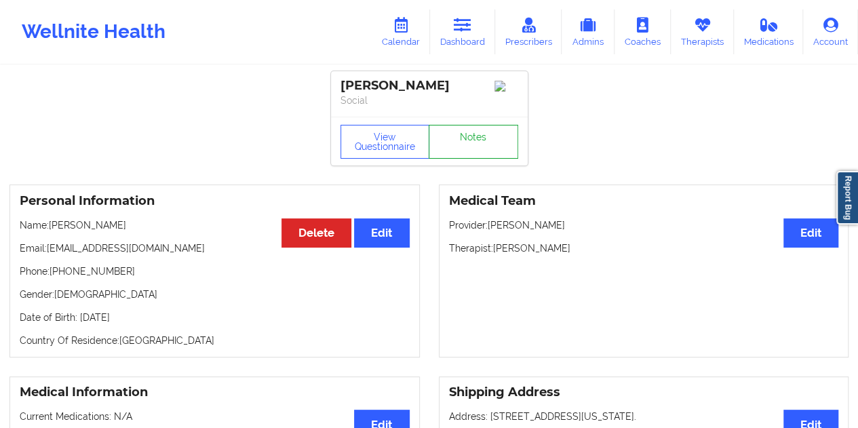
click at [482, 136] on link "Notes" at bounding box center [474, 142] width 90 height 34
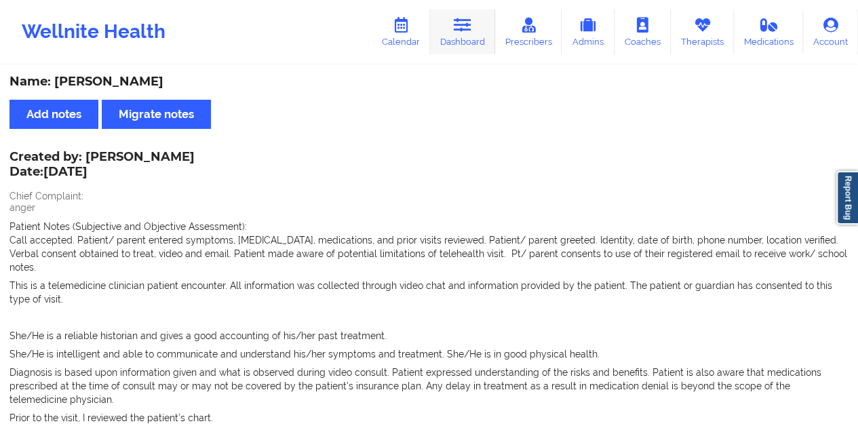
click at [475, 34] on link "Dashboard" at bounding box center [462, 31] width 65 height 45
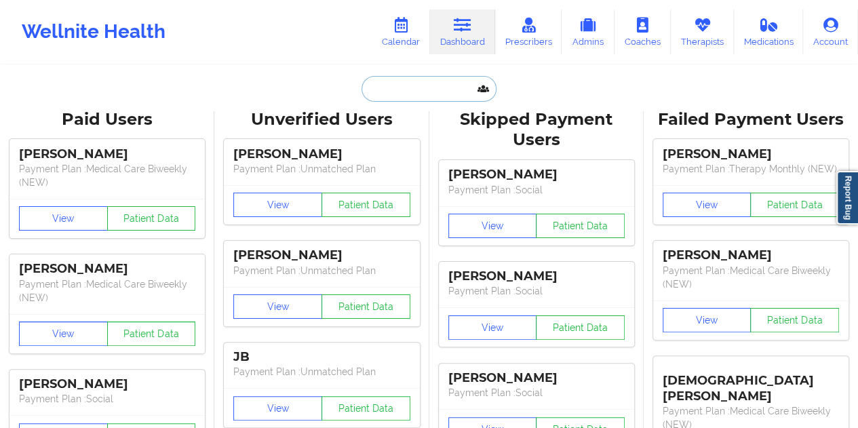
click at [398, 89] on input "text" at bounding box center [429, 89] width 134 height 26
paste input "[EMAIL_ADDRESS][DOMAIN_NAME]"
type input "[EMAIL_ADDRESS][DOMAIN_NAME]"
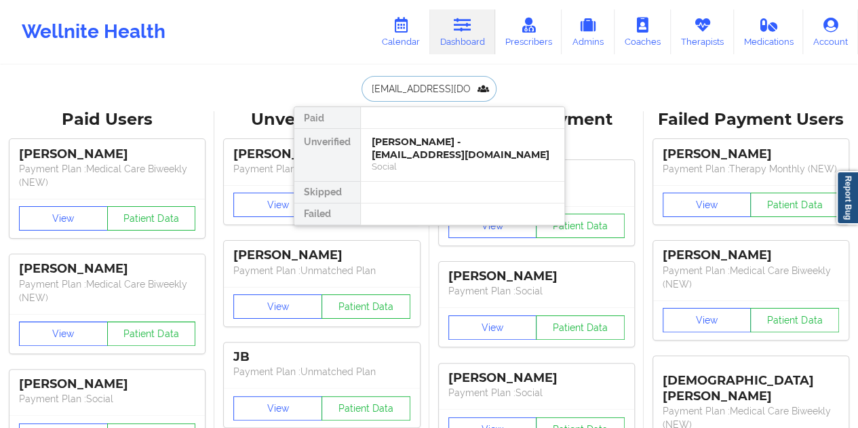
scroll to position [0, 20]
click at [430, 152] on div "[PERSON_NAME] - [EMAIL_ADDRESS][DOMAIN_NAME]" at bounding box center [463, 148] width 182 height 25
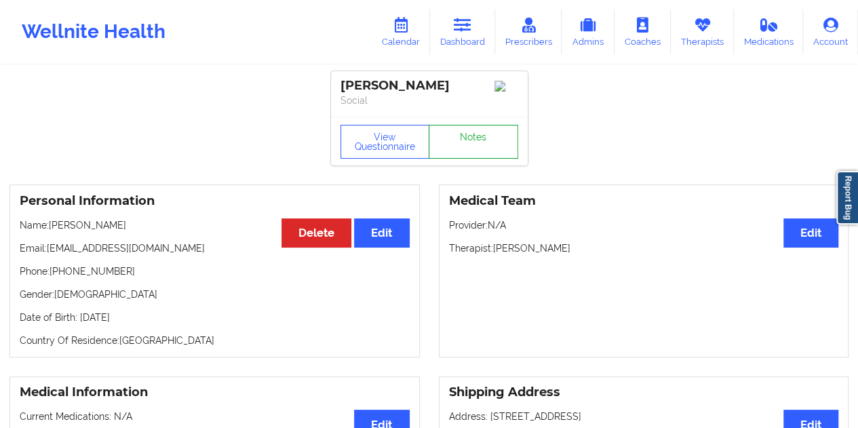
click at [463, 143] on link "Notes" at bounding box center [474, 142] width 90 height 34
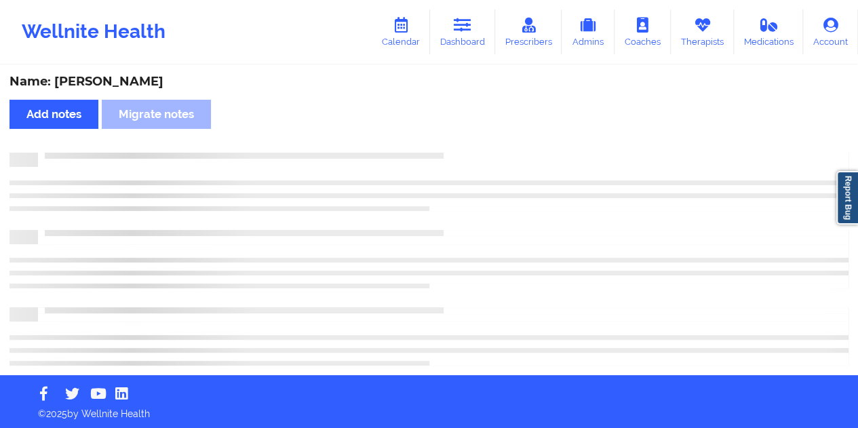
click at [136, 88] on div "Name: [PERSON_NAME]" at bounding box center [428, 82] width 839 height 16
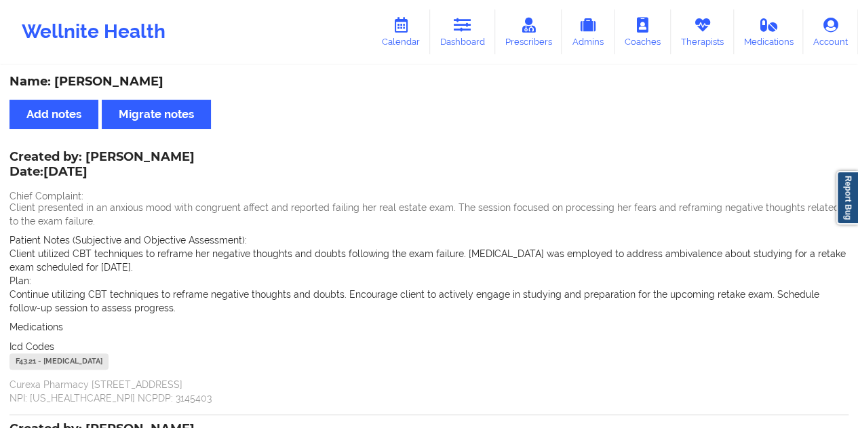
click at [461, 26] on icon at bounding box center [463, 25] width 18 height 15
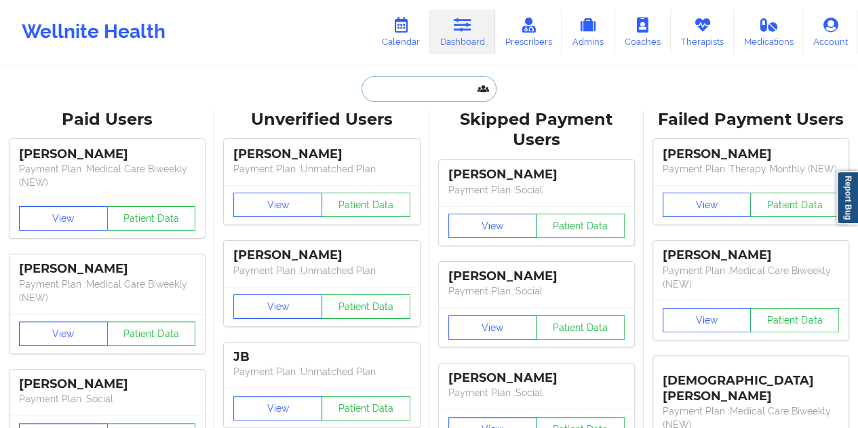
click at [421, 85] on input "text" at bounding box center [429, 89] width 134 height 26
paste input "[EMAIL_ADDRESS][DOMAIN_NAME]"
type input "[EMAIL_ADDRESS][DOMAIN_NAME]"
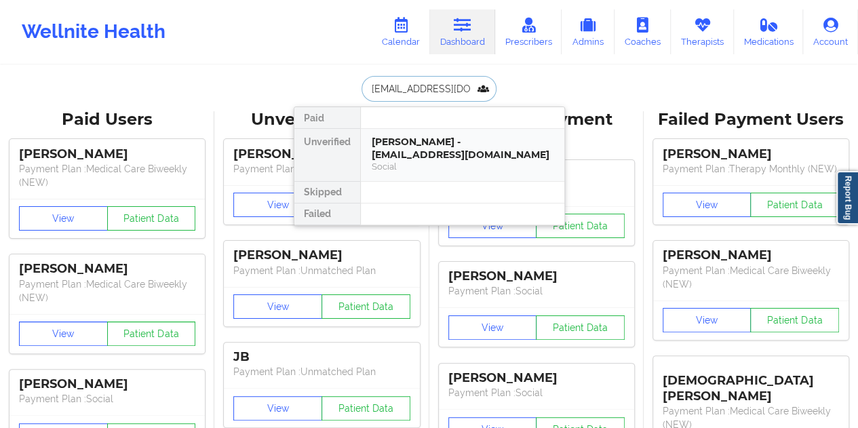
click at [453, 161] on div "Social" at bounding box center [463, 167] width 182 height 12
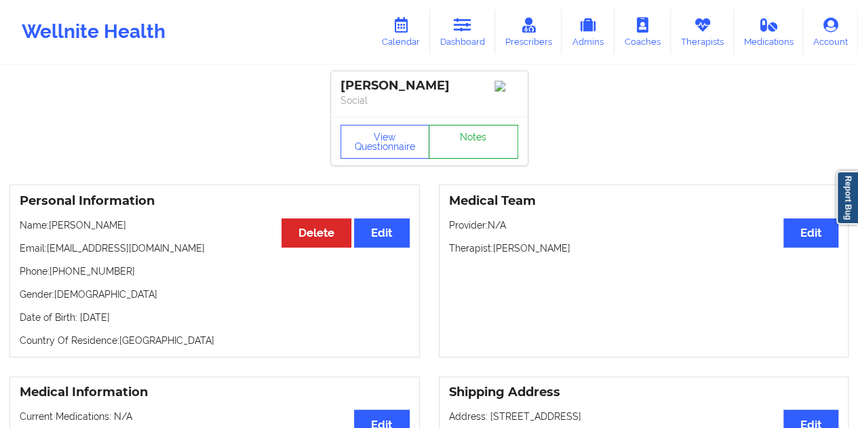
click at [468, 142] on link "Notes" at bounding box center [474, 142] width 90 height 34
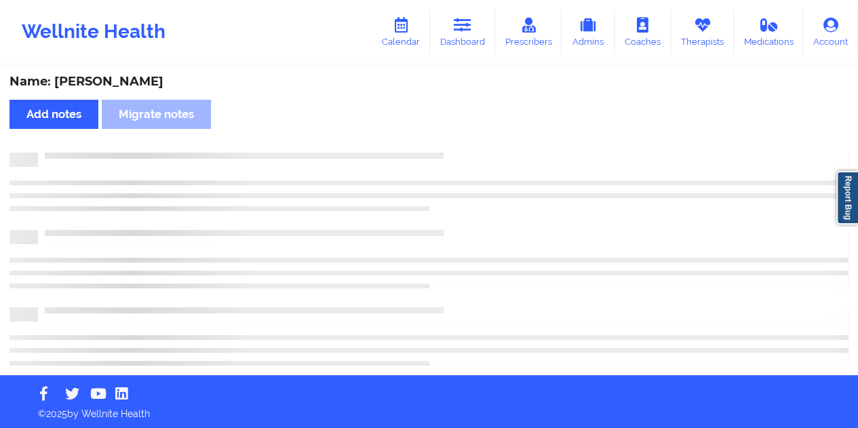
click at [119, 85] on div "Name: [PERSON_NAME]" at bounding box center [428, 82] width 839 height 16
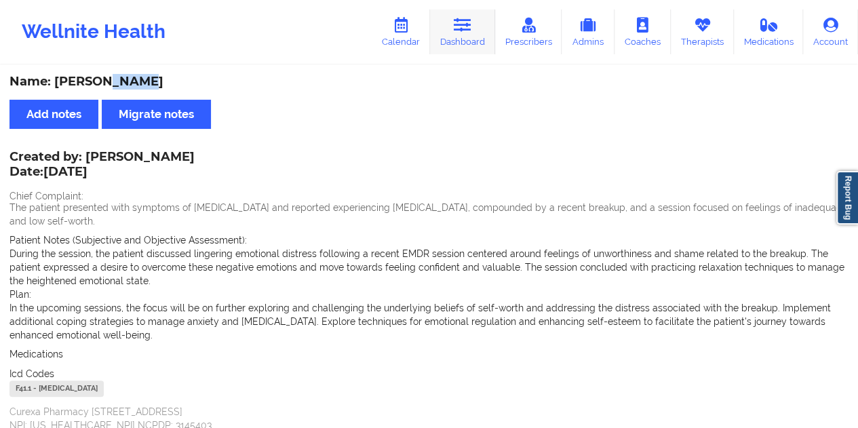
click at [451, 31] on link "Dashboard" at bounding box center [462, 31] width 65 height 45
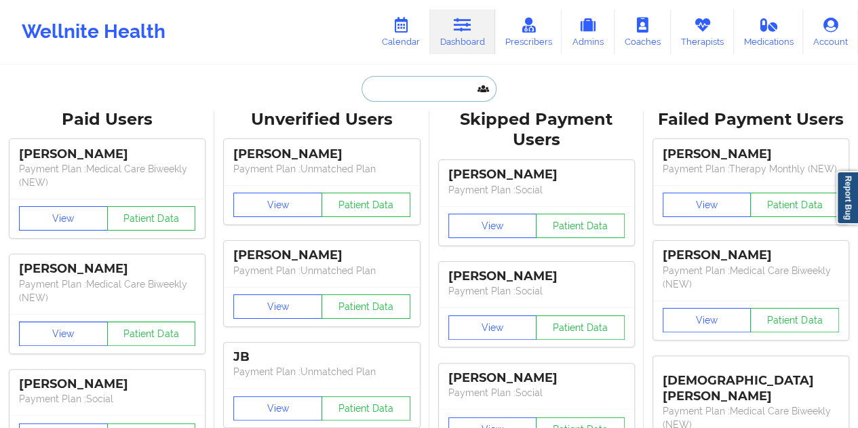
click at [378, 93] on input "text" at bounding box center [429, 89] width 134 height 26
paste input "[EMAIL_ADDRESS][DOMAIN_NAME]"
type input "[EMAIL_ADDRESS][DOMAIN_NAME]"
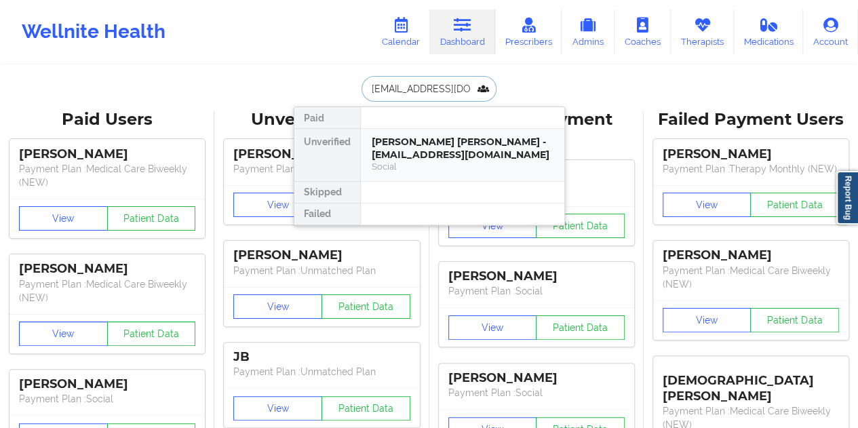
click at [454, 166] on div "Social" at bounding box center [463, 167] width 182 height 12
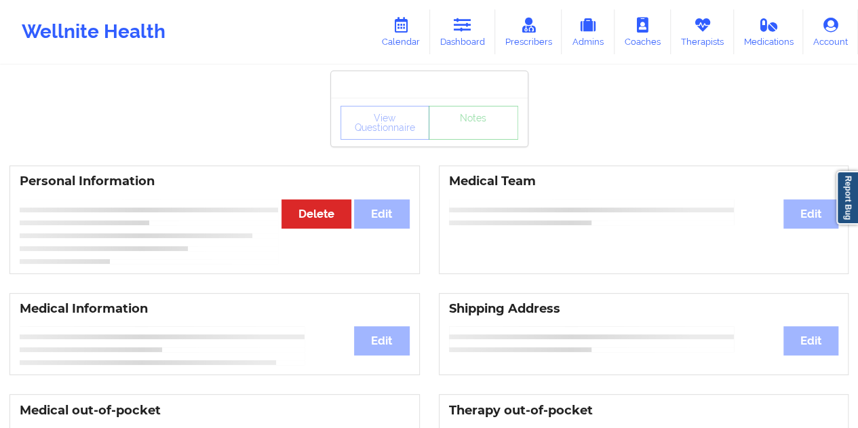
click at [471, 135] on div "View Questionnaire Notes" at bounding box center [429, 122] width 197 height 49
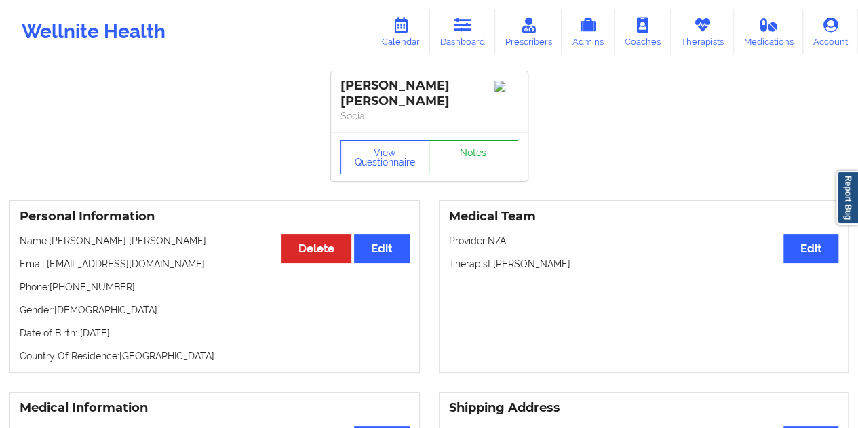
click at [471, 166] on link "Notes" at bounding box center [474, 157] width 90 height 34
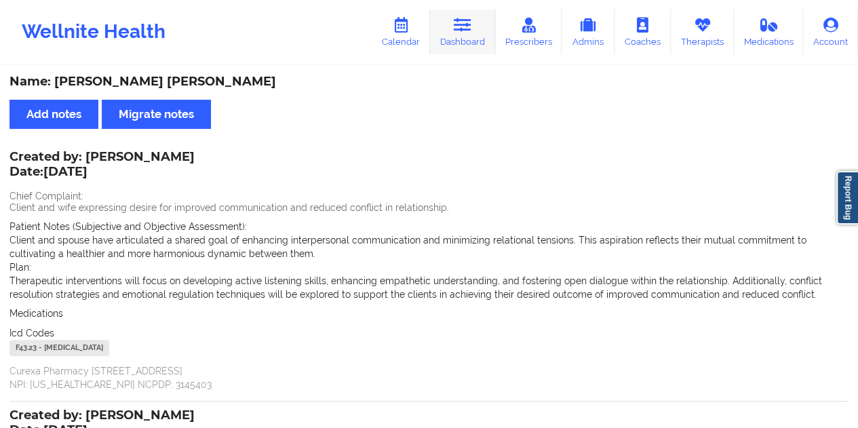
click at [472, 41] on link "Dashboard" at bounding box center [462, 31] width 65 height 45
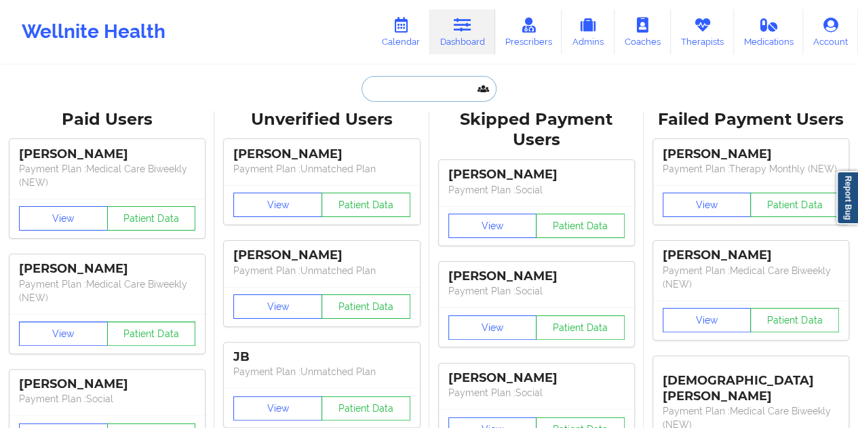
click at [416, 80] on input "text" at bounding box center [429, 89] width 134 height 26
paste input "[EMAIL_ADDRESS][DOMAIN_NAME]"
type input "[EMAIL_ADDRESS][DOMAIN_NAME]"
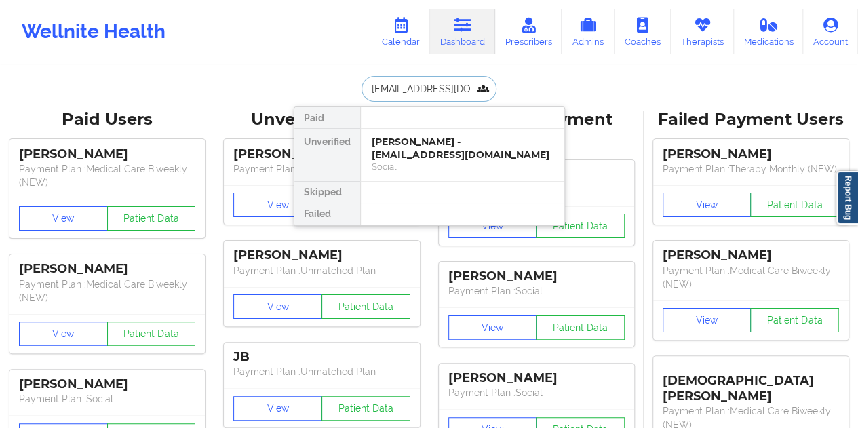
click at [404, 153] on div "[PERSON_NAME] - [EMAIL_ADDRESS][DOMAIN_NAME]" at bounding box center [463, 148] width 182 height 25
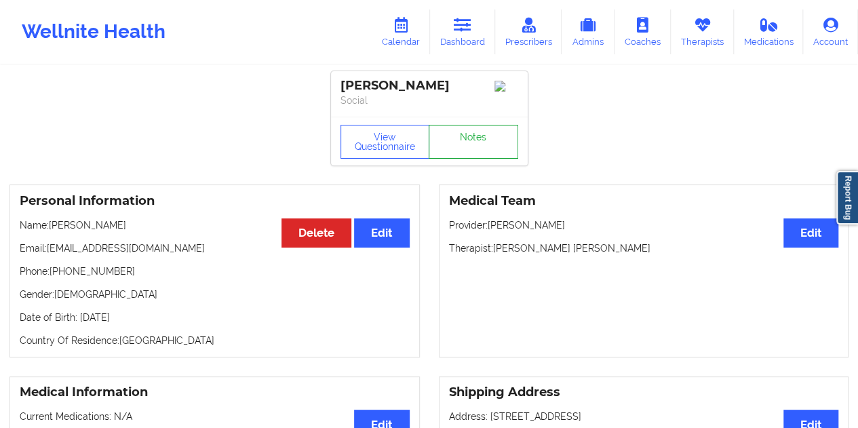
click at [463, 142] on link "Notes" at bounding box center [474, 142] width 90 height 34
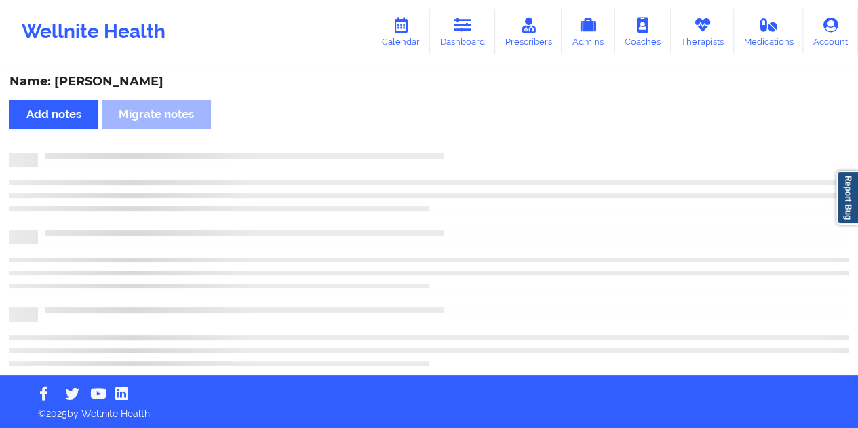
click at [118, 79] on div "Name: [PERSON_NAME]" at bounding box center [428, 82] width 839 height 16
